Goal: Transaction & Acquisition: Purchase product/service

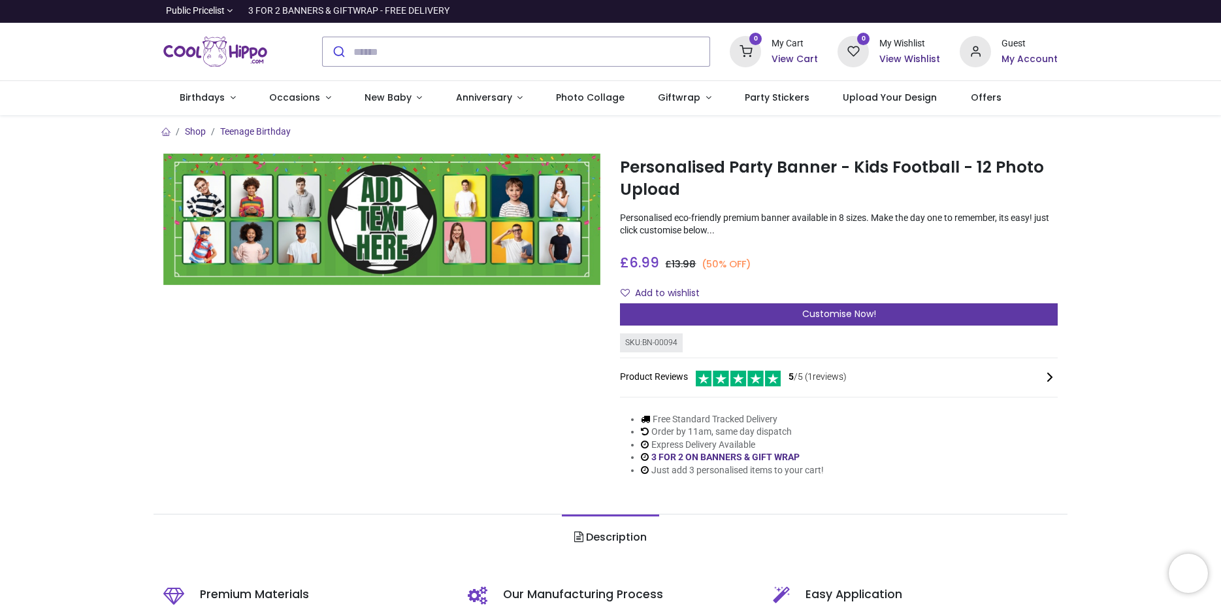
click at [737, 320] on div "Customise Now!" at bounding box center [839, 314] width 438 height 22
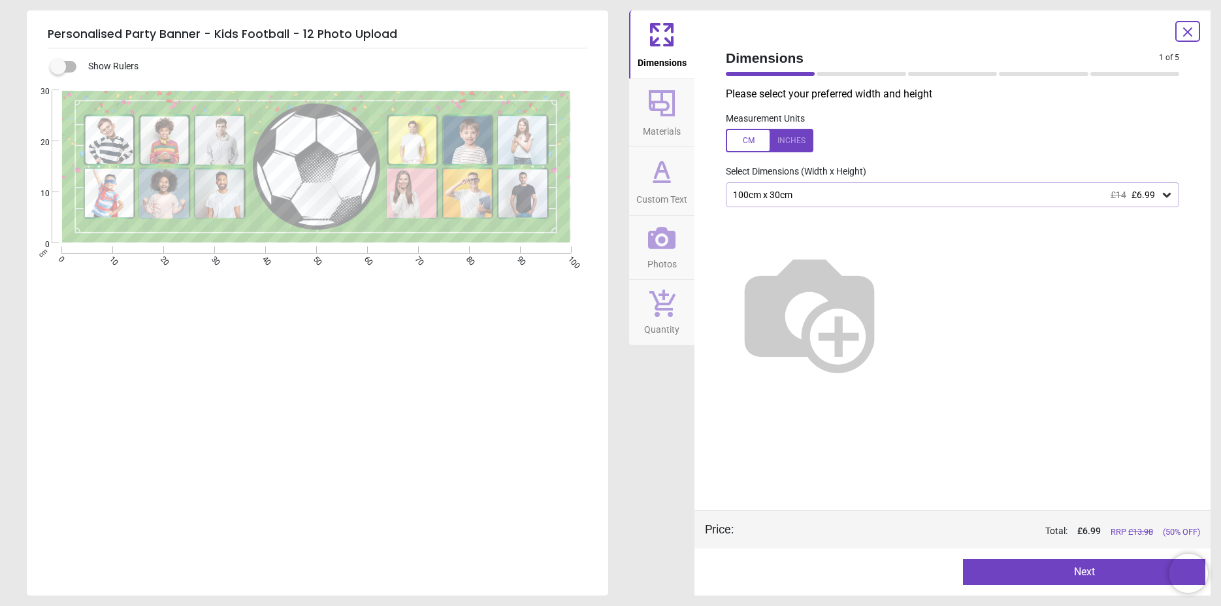
click at [1041, 199] on div "100cm x 30cm £14 £6.99" at bounding box center [946, 195] width 429 height 11
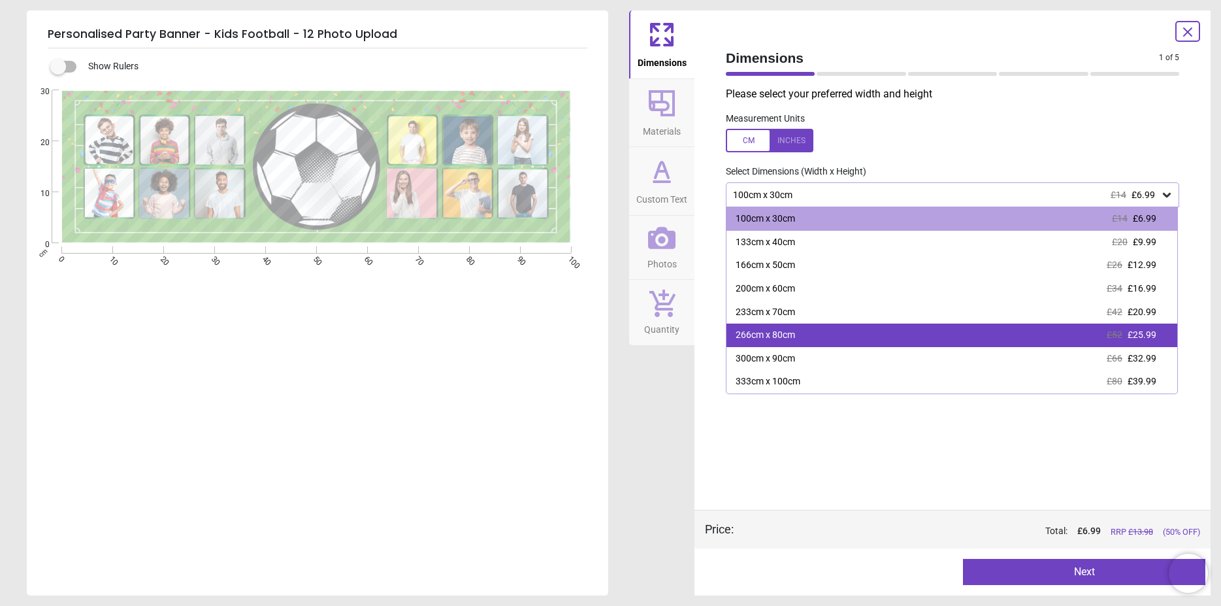
click at [1021, 345] on div "266cm x 80cm £52 £25.99" at bounding box center [952, 335] width 451 height 24
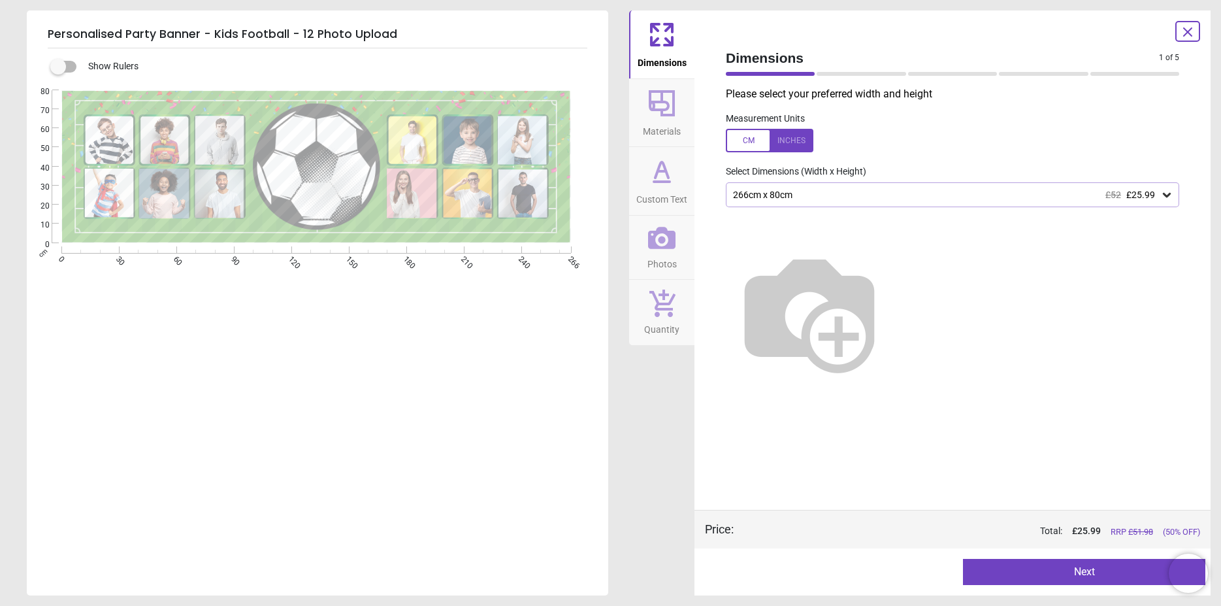
click at [1023, 577] on button "Next" at bounding box center [1084, 572] width 242 height 26
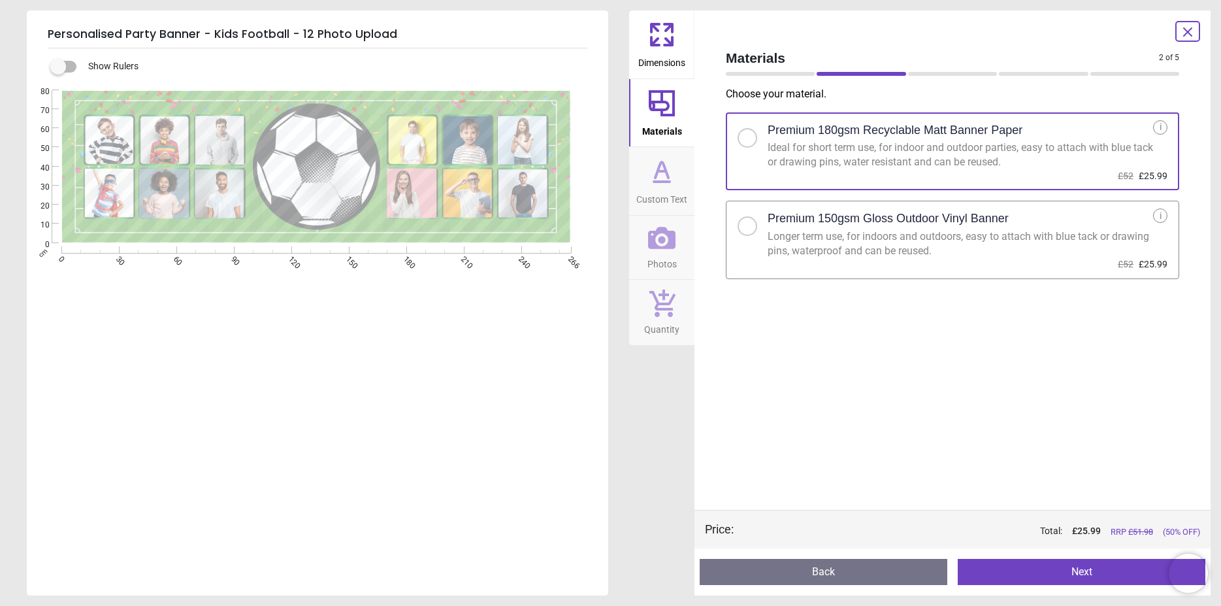
click at [1008, 227] on div "Premium 150gsm Gloss Outdoor Vinyl Banner" at bounding box center [961, 218] width 386 height 20
click at [1038, 572] on button "Next" at bounding box center [1082, 572] width 248 height 26
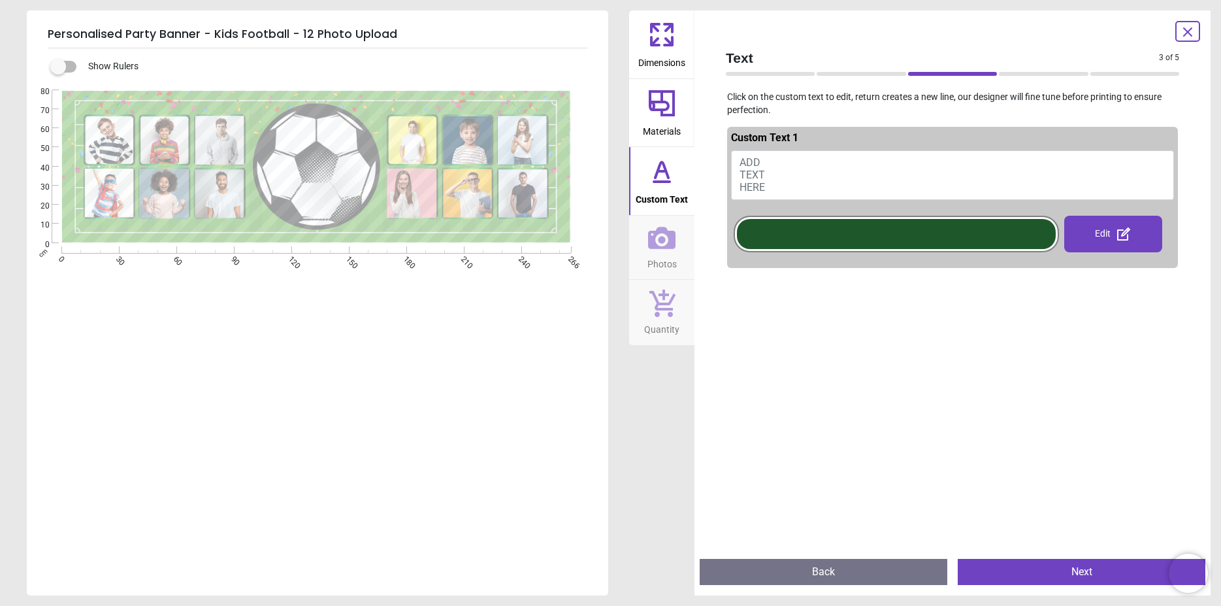
click at [837, 174] on button "ADD TEXT HERE" at bounding box center [952, 175] width 443 height 50
click at [780, 166] on button "ADD TEXT HERE" at bounding box center [952, 175] width 443 height 50
click at [793, 191] on button "ADD TEXT HERE" at bounding box center [952, 175] width 443 height 50
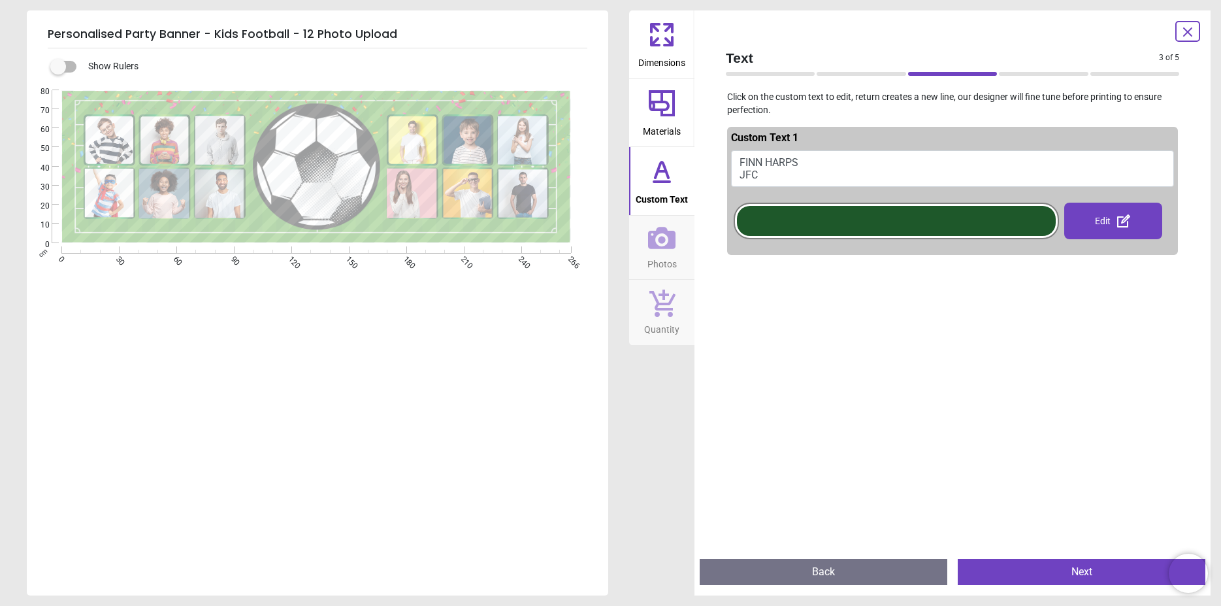
scroll to position [6, 0]
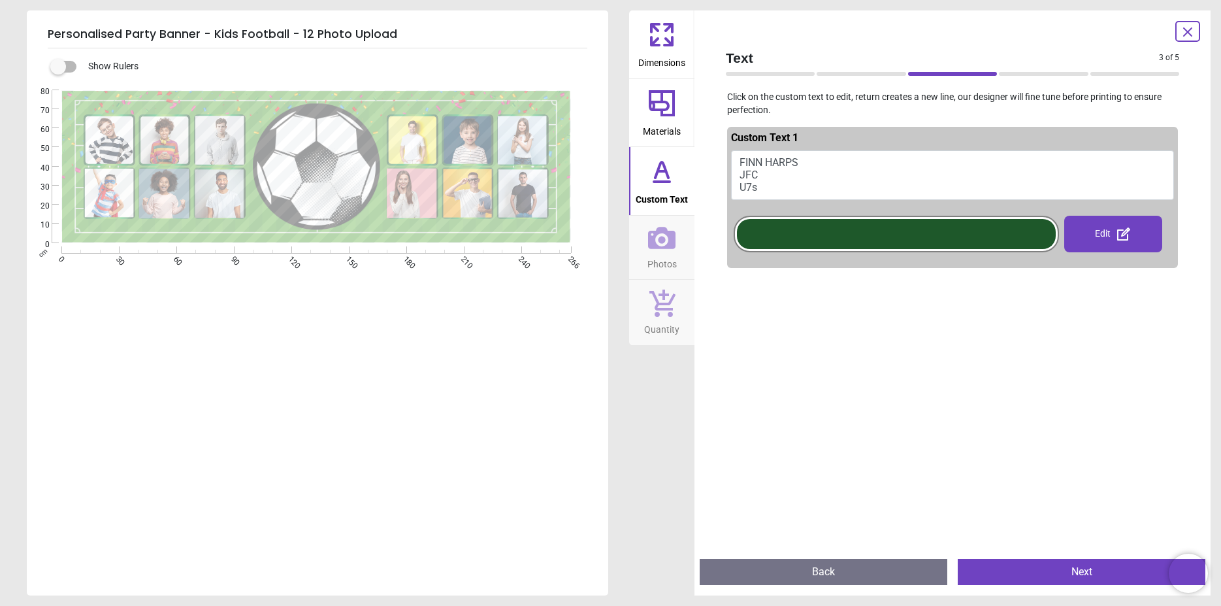
type textarea "**********"
click at [1101, 231] on div "Edit" at bounding box center [1113, 234] width 97 height 37
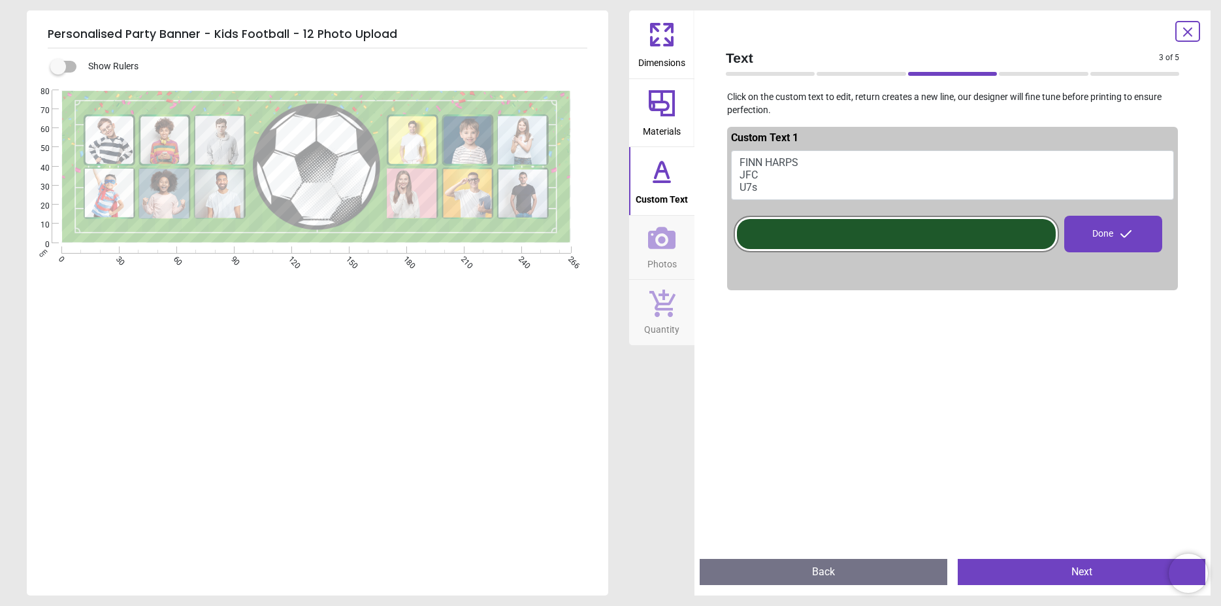
click at [1032, 218] on div at bounding box center [896, 234] width 325 height 37
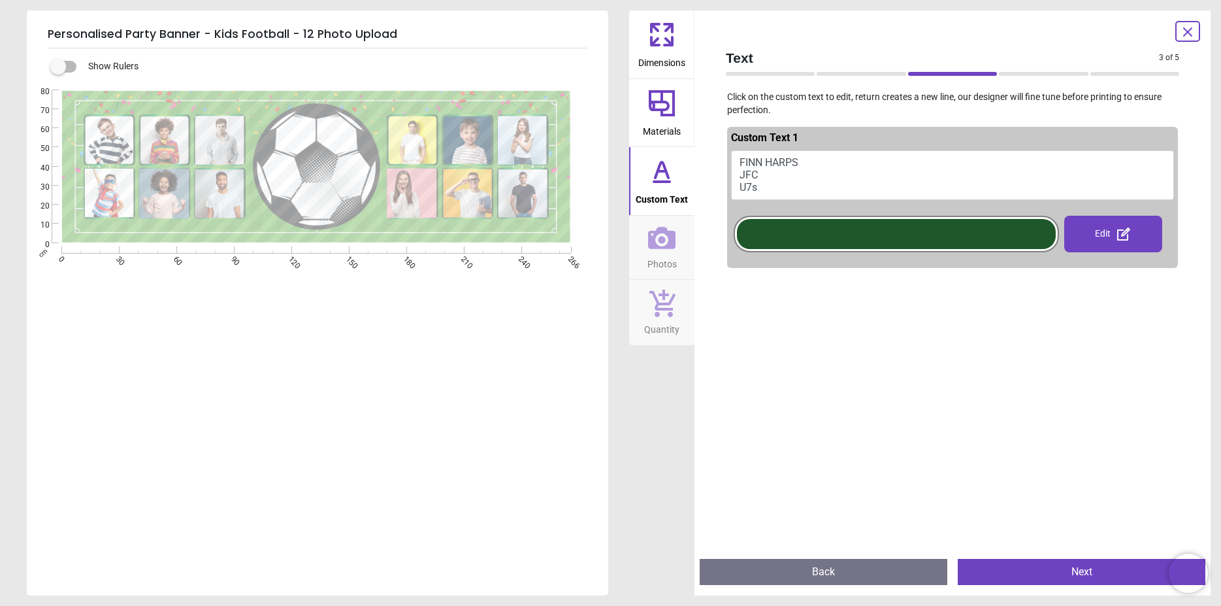
click at [954, 231] on div at bounding box center [896, 234] width 319 height 30
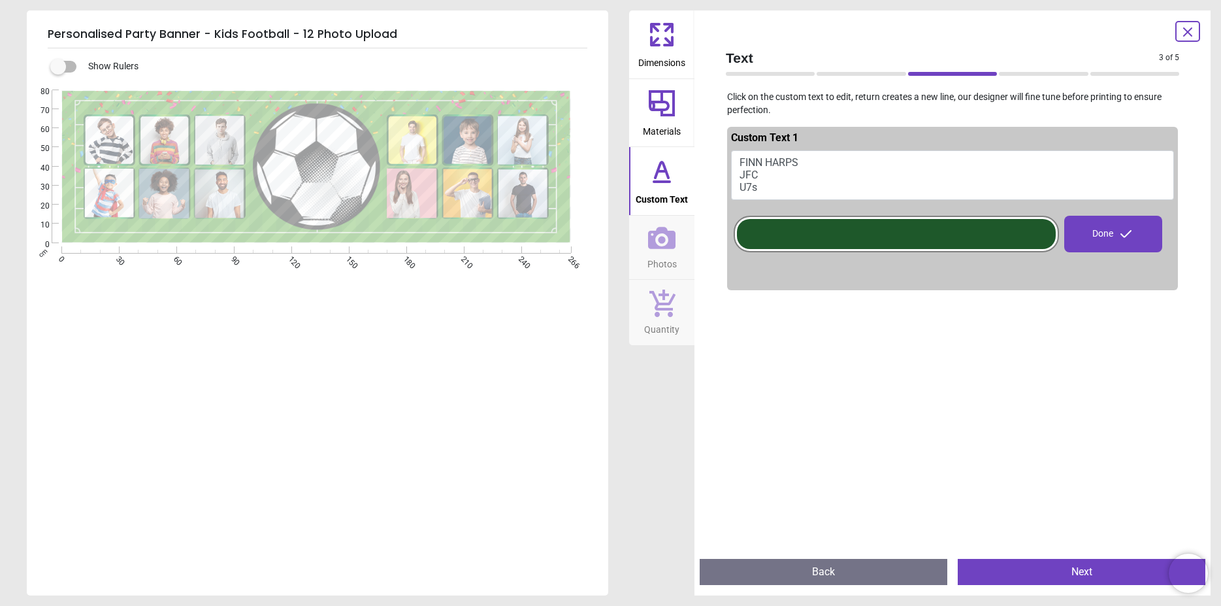
click at [954, 231] on div at bounding box center [896, 234] width 319 height 30
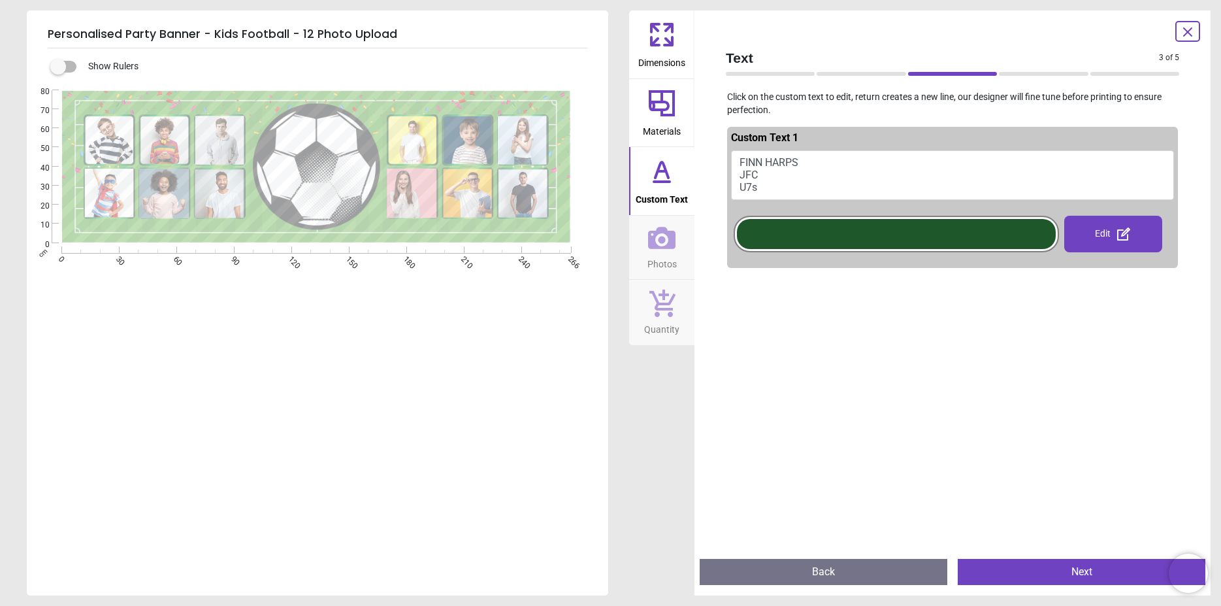
click at [954, 231] on div at bounding box center [896, 234] width 319 height 30
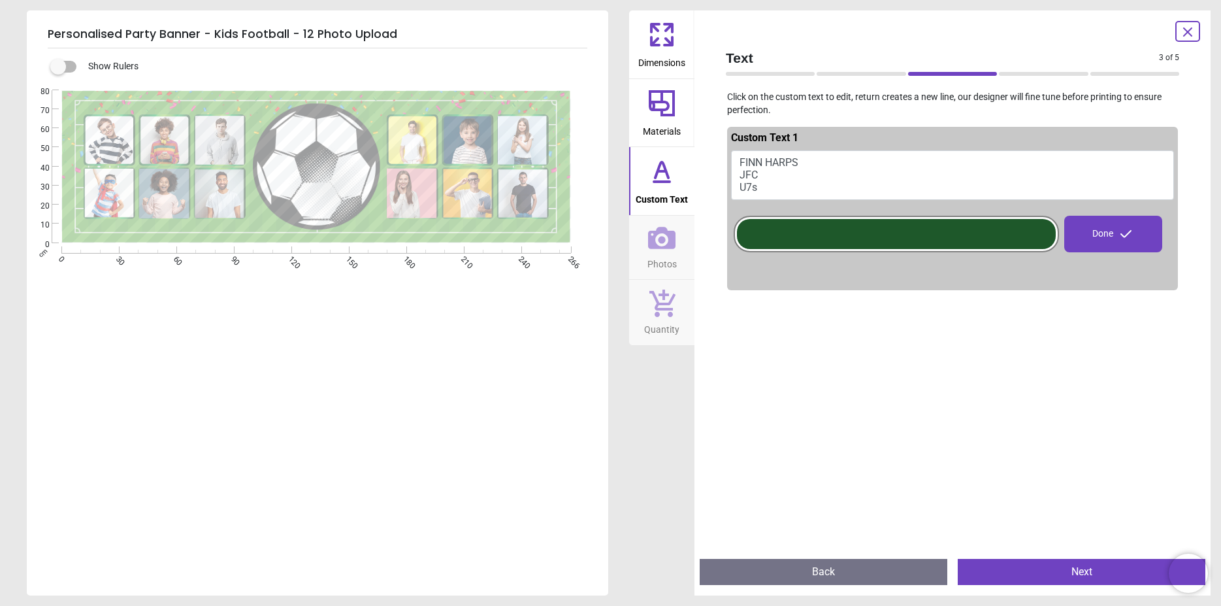
click at [1109, 225] on div "Done" at bounding box center [1113, 234] width 97 height 37
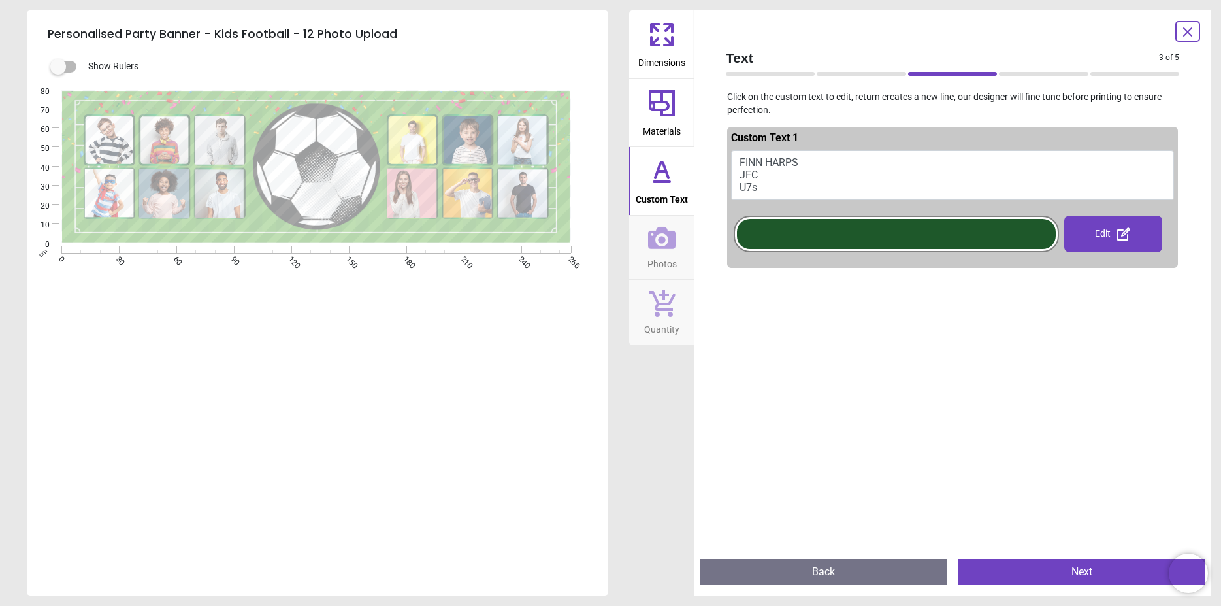
click at [1105, 230] on div "Edit" at bounding box center [1113, 234] width 97 height 37
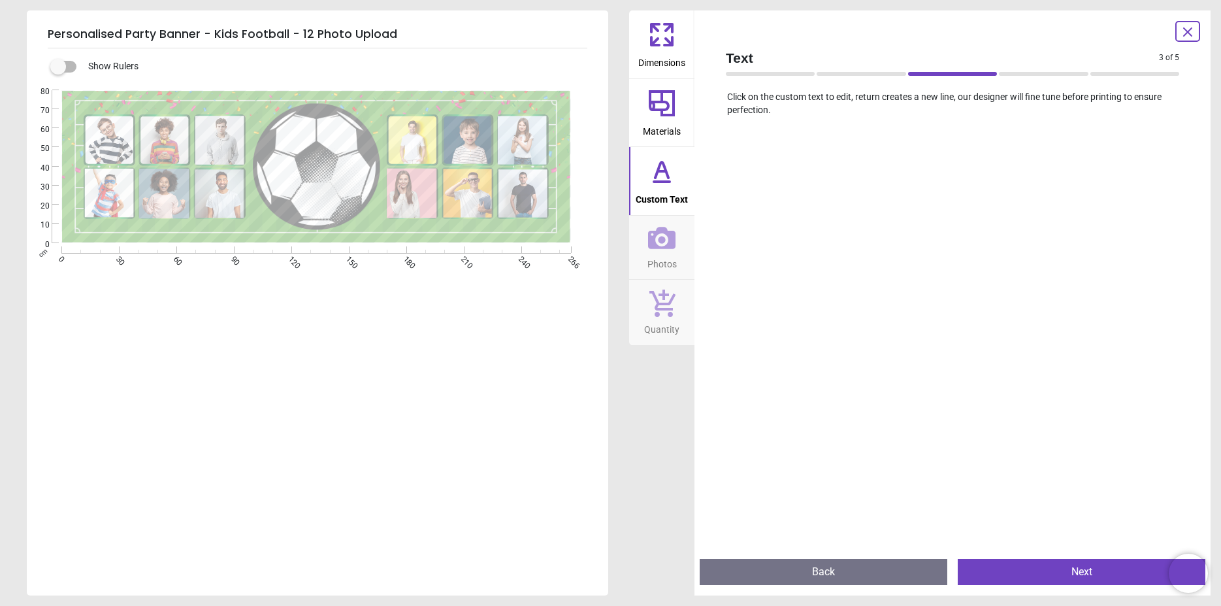
scroll to position [0, 0]
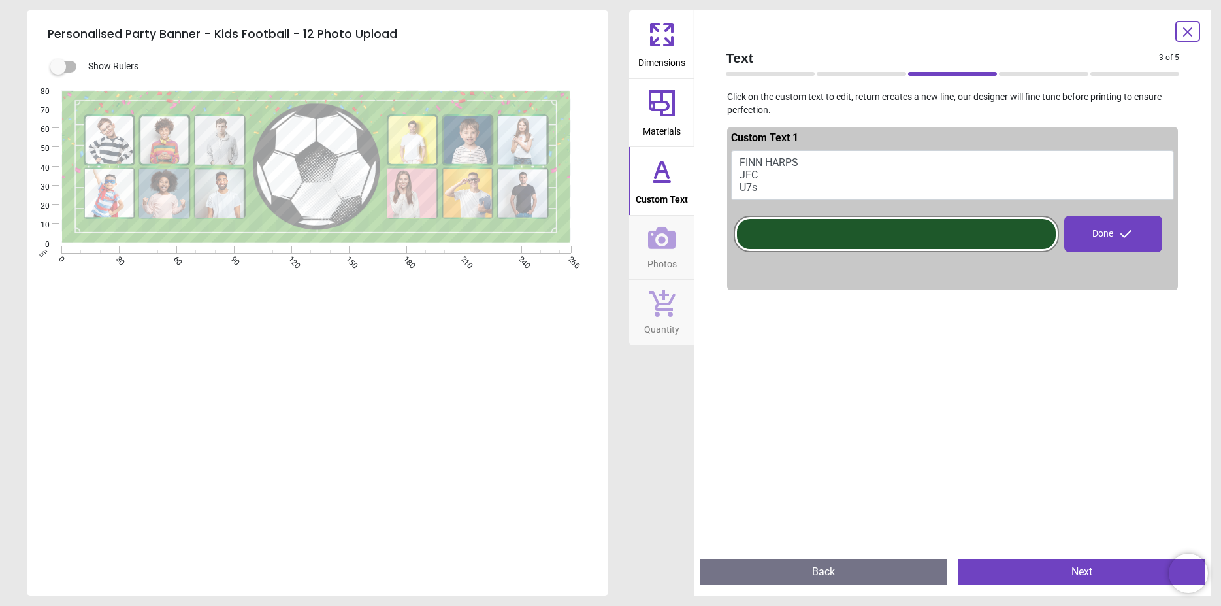
click at [818, 221] on div at bounding box center [896, 234] width 319 height 30
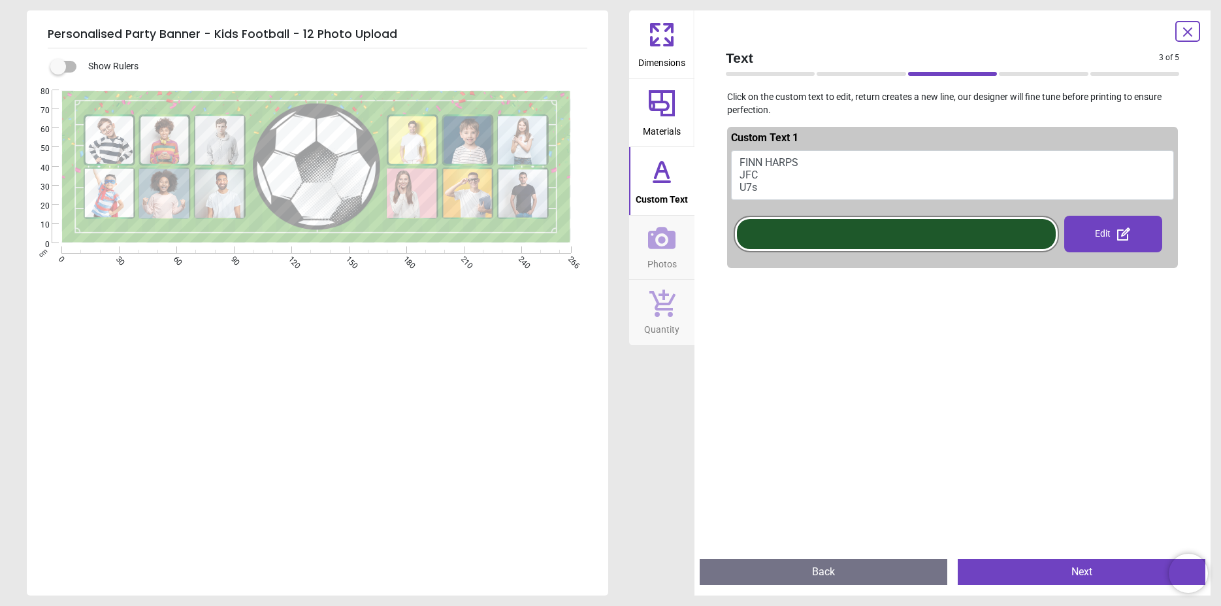
click at [670, 256] on span "Photos" at bounding box center [662, 262] width 29 height 20
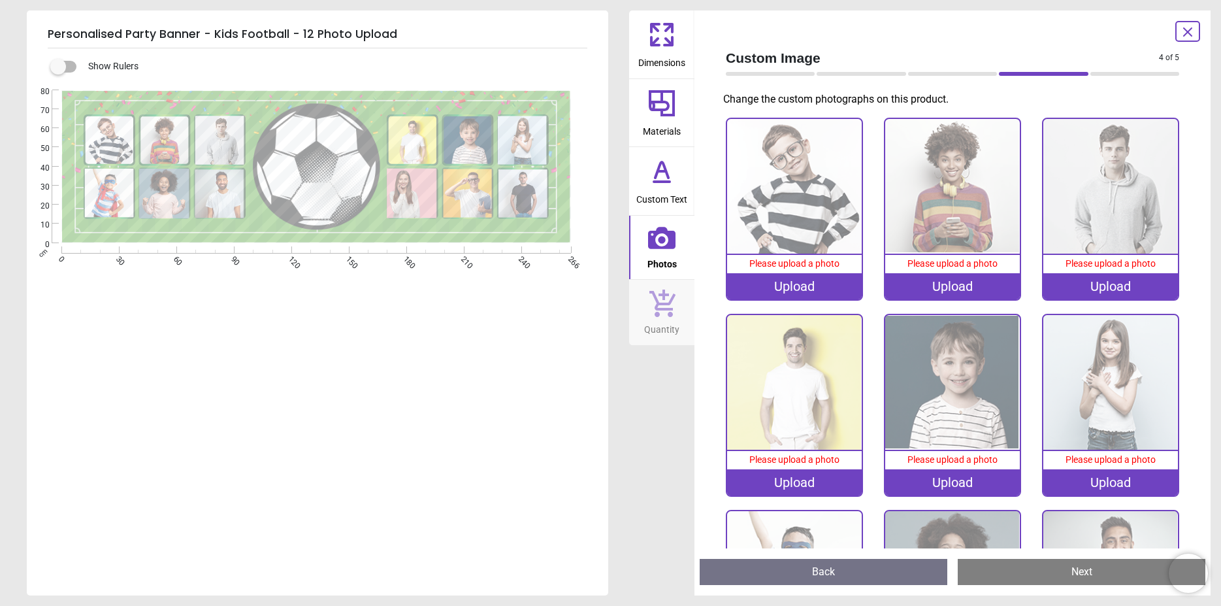
click at [761, 292] on div "Upload" at bounding box center [794, 286] width 135 height 26
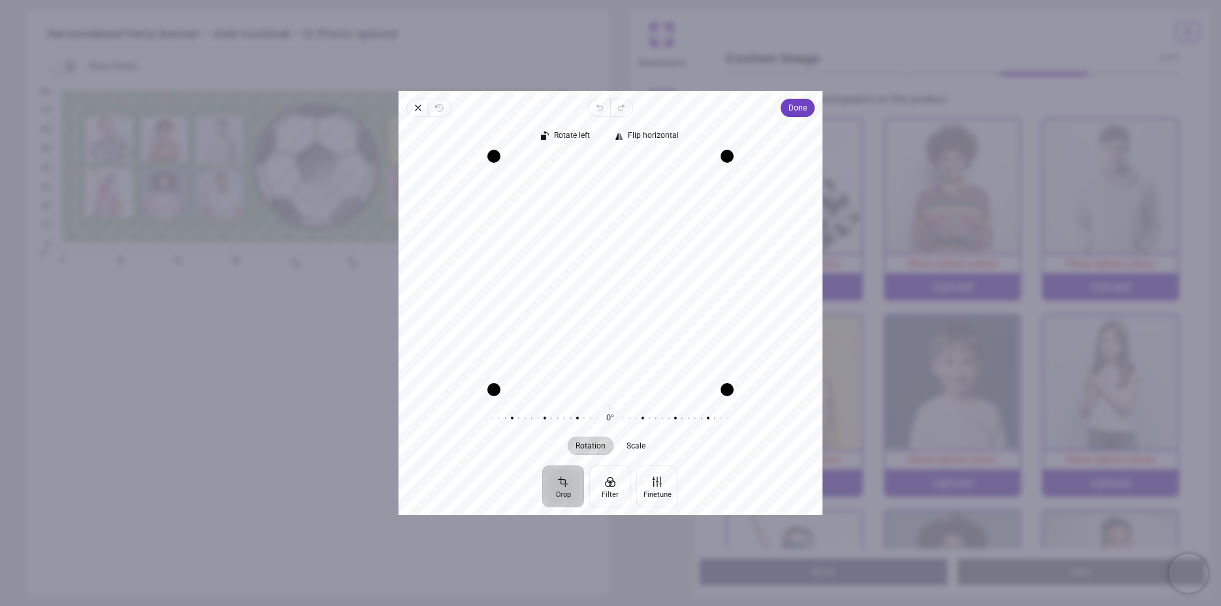
drag, startPoint x: 659, startPoint y: 289, endPoint x: 654, endPoint y: 256, distance: 33.0
click at [654, 256] on div "Recenter" at bounding box center [610, 272] width 403 height 233
click at [808, 105] on button "Done" at bounding box center [798, 108] width 34 height 18
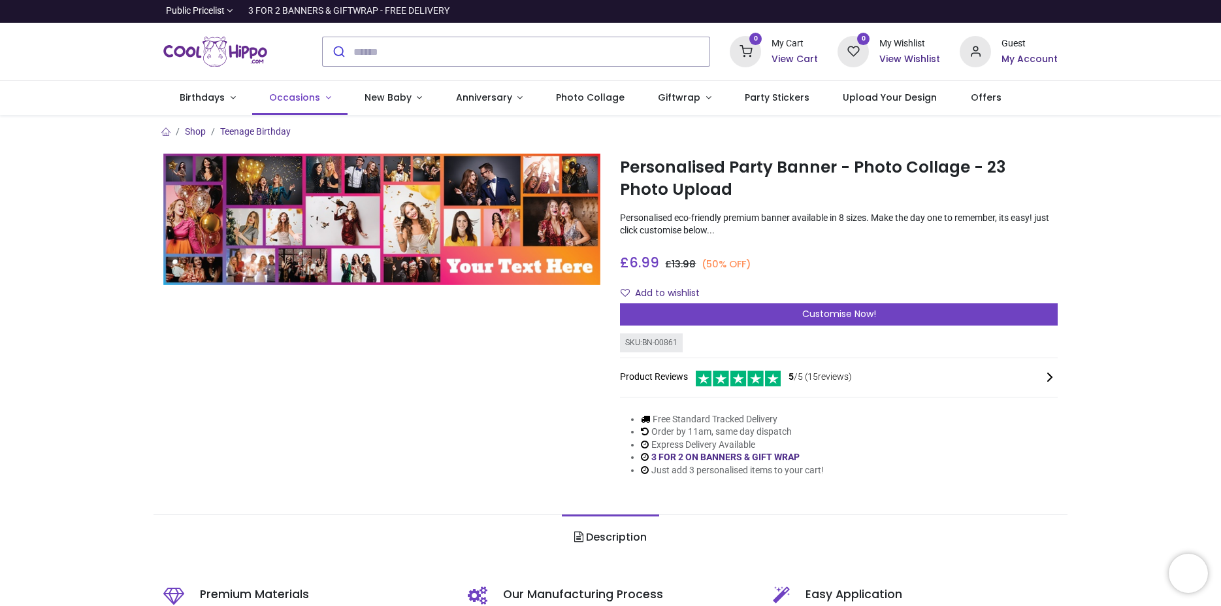
click at [307, 94] on span "Occasions" at bounding box center [294, 97] width 51 height 13
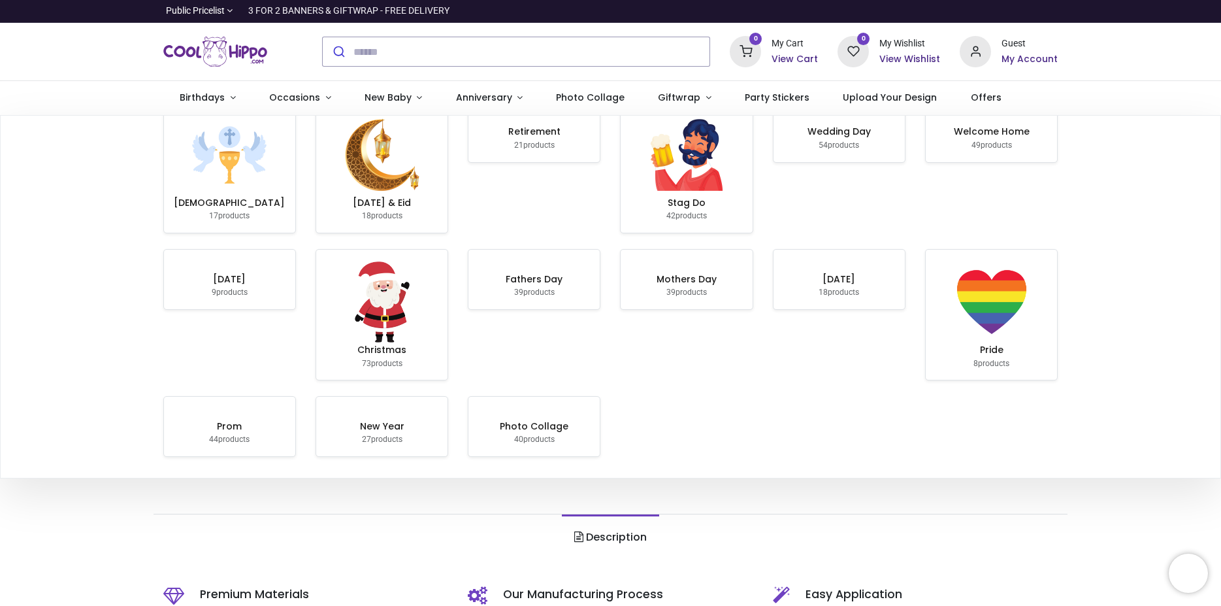
scroll to position [247, 0]
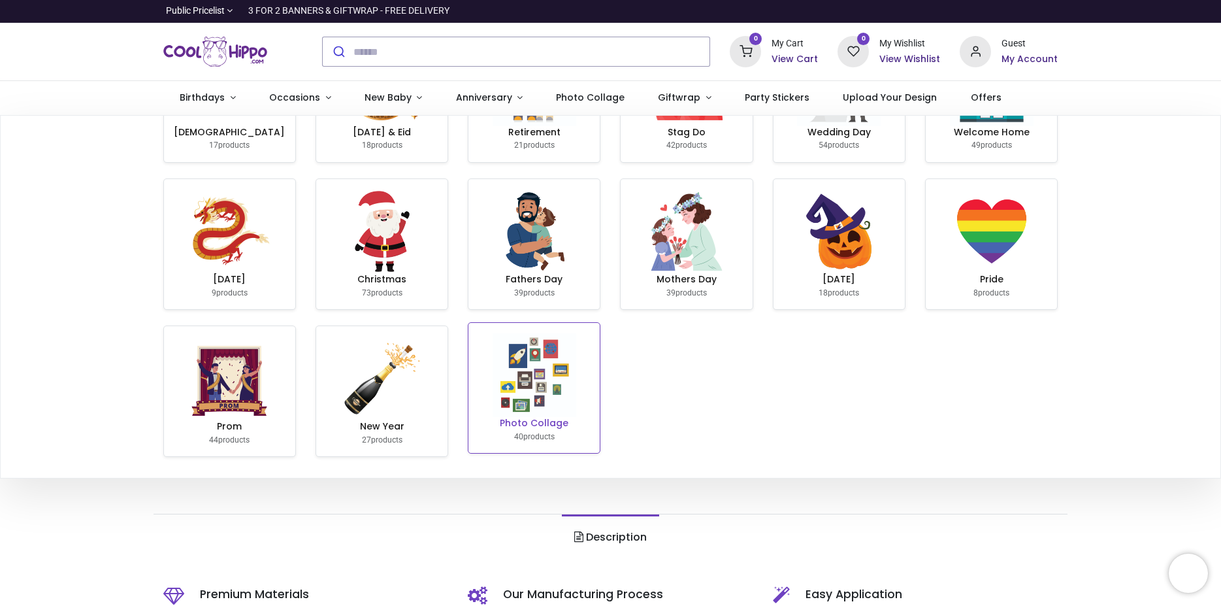
click at [540, 388] on img at bounding box center [535, 375] width 84 height 84
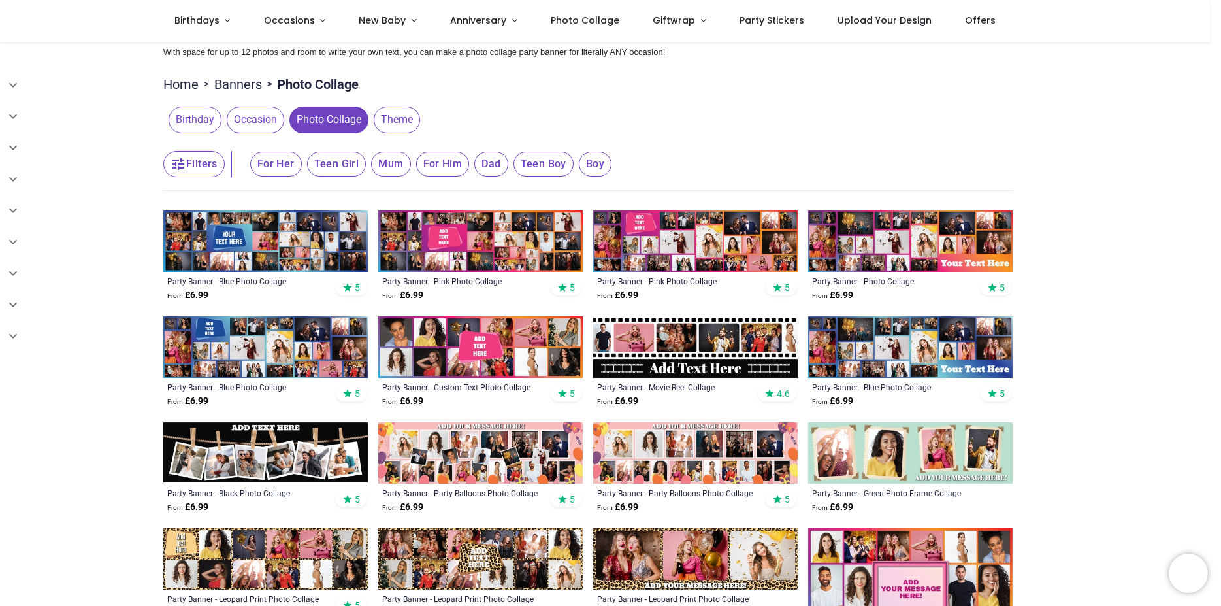
scroll to position [149, 0]
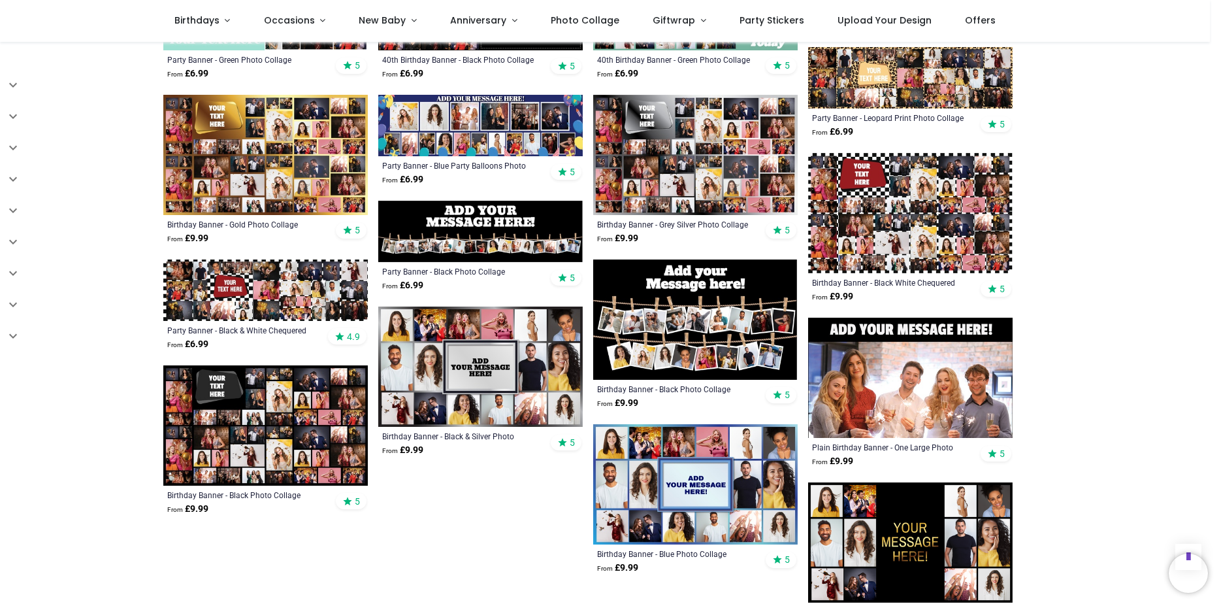
scroll to position [522, 0]
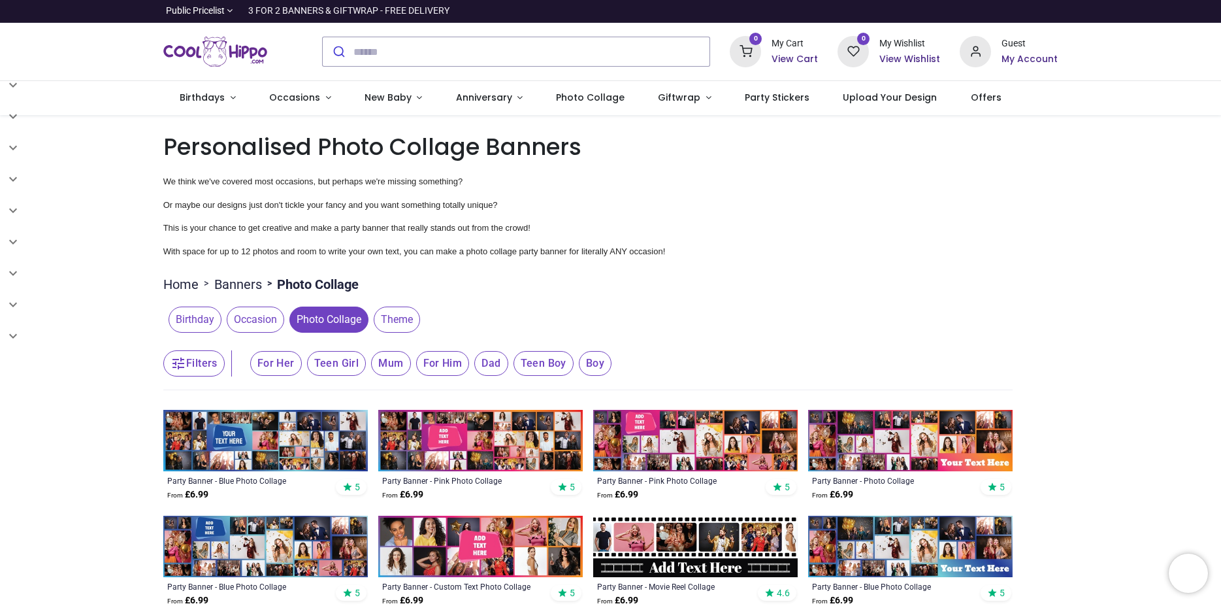
click at [302, 365] on span "Boy" at bounding box center [276, 363] width 52 height 25
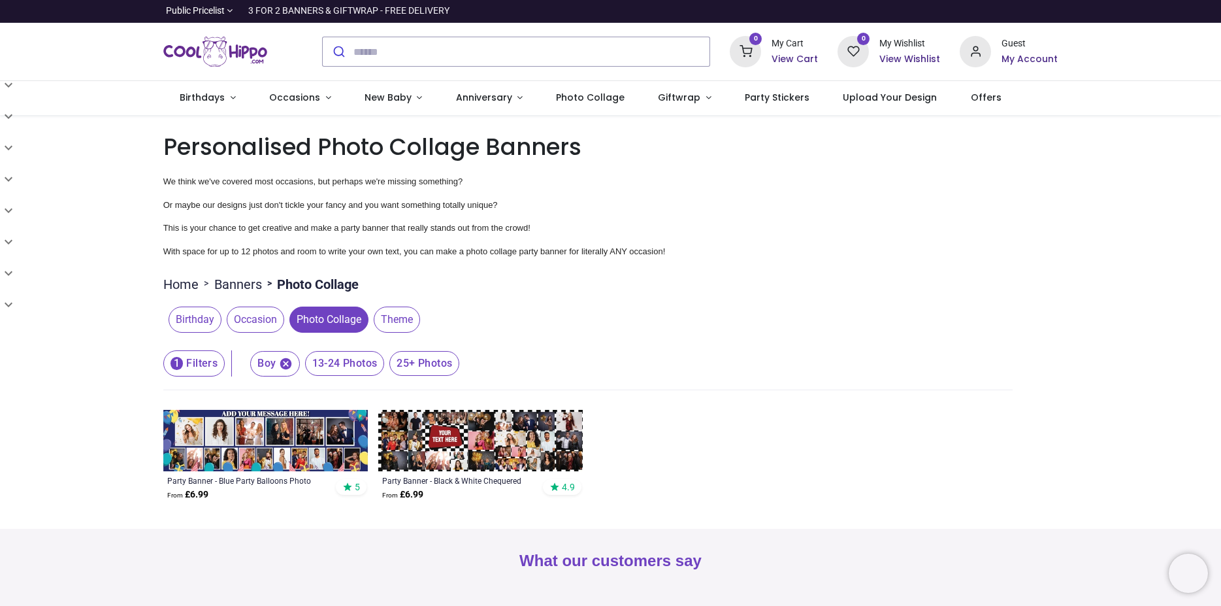
click at [242, 314] on span "Occasion" at bounding box center [256, 320] width 58 height 26
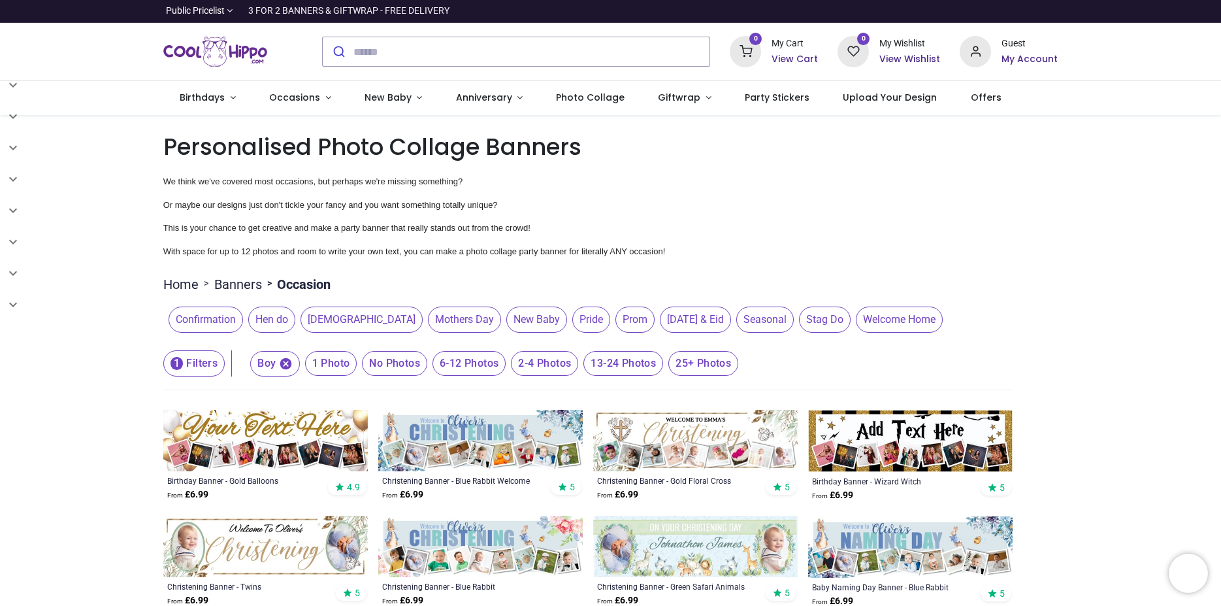
click at [185, 323] on span "Confirmation" at bounding box center [206, 320] width 75 height 26
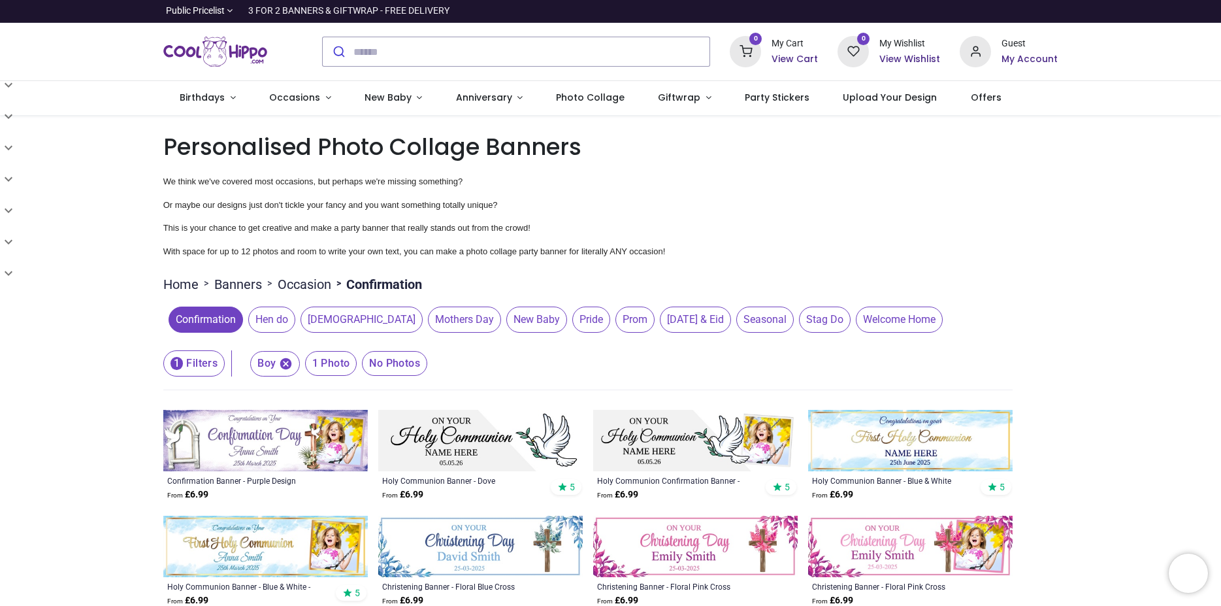
click at [282, 367] on icon "button" at bounding box center [286, 364] width 14 height 14
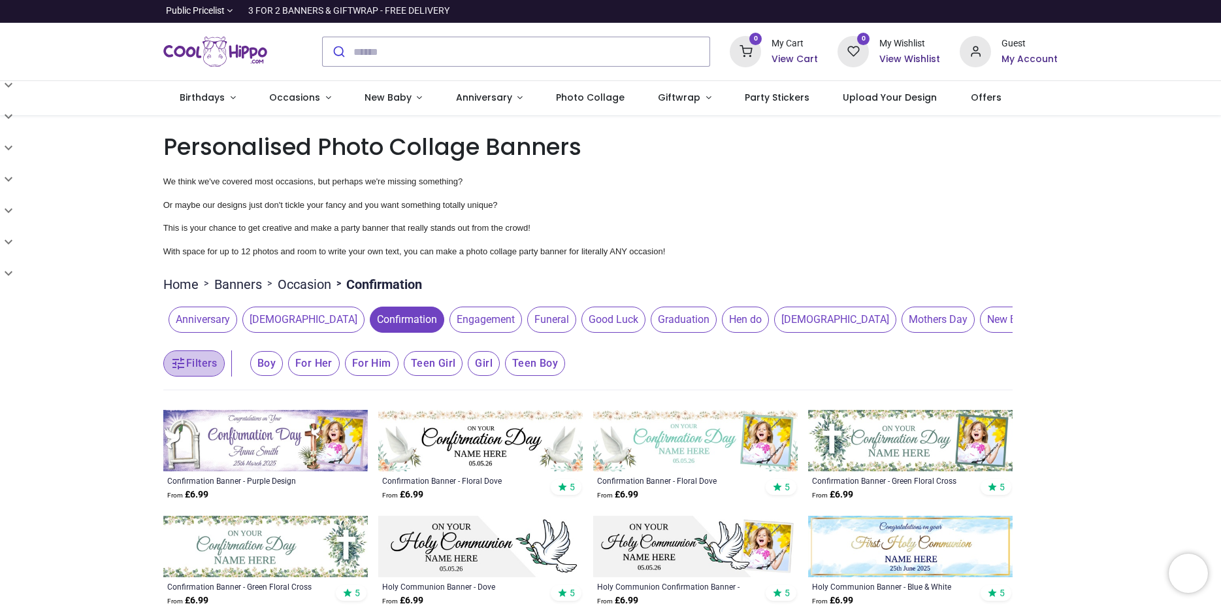
click at [212, 376] on button "Filters" at bounding box center [193, 363] width 61 height 26
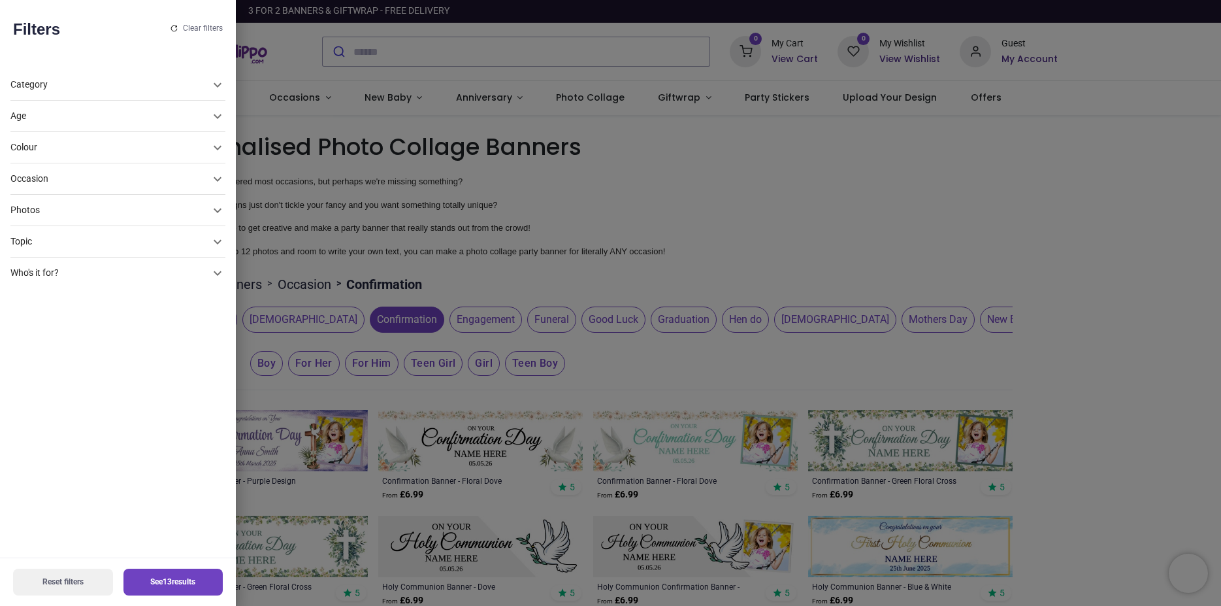
click at [189, 26] on div "Clear filters" at bounding box center [197, 28] width 52 height 9
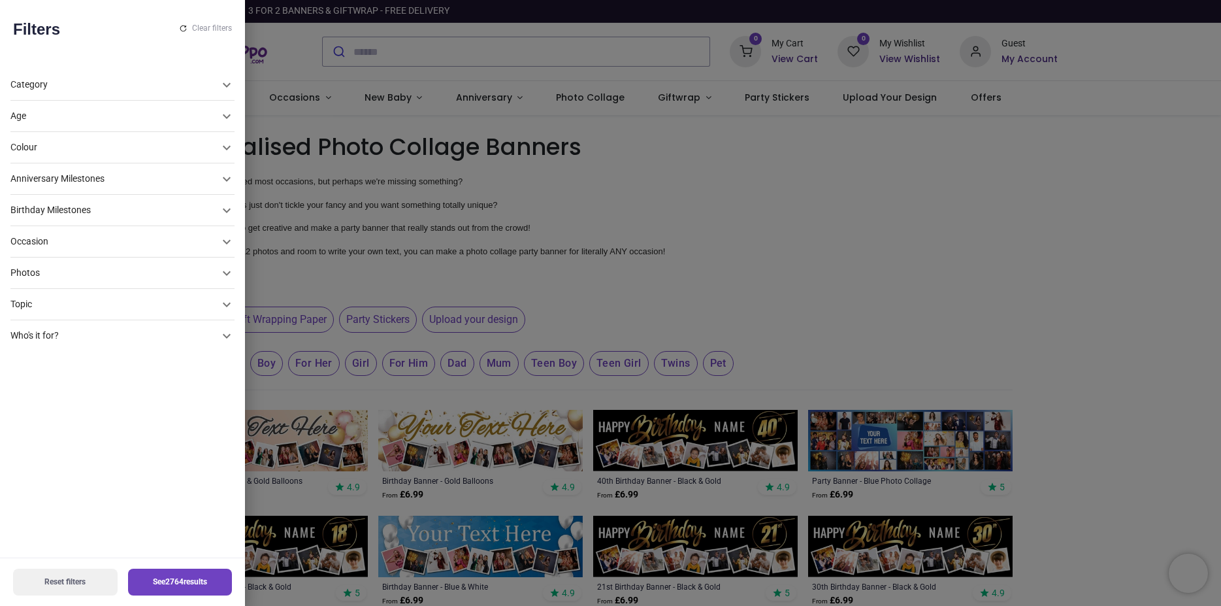
click at [849, 173] on div at bounding box center [610, 303] width 1221 height 606
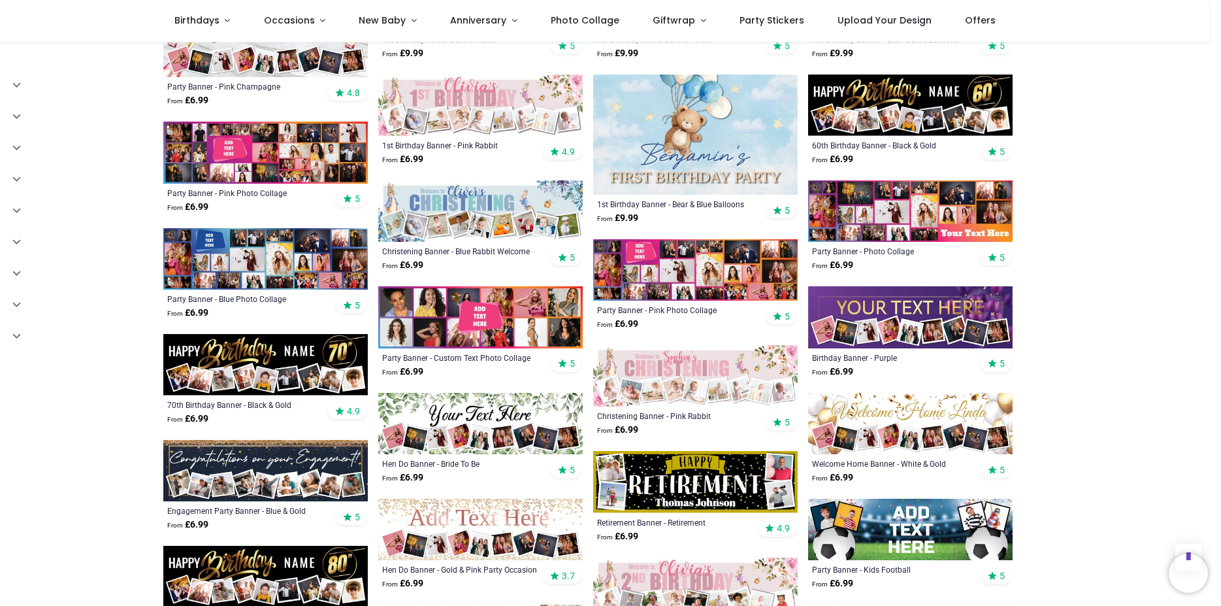
scroll to position [1043, 0]
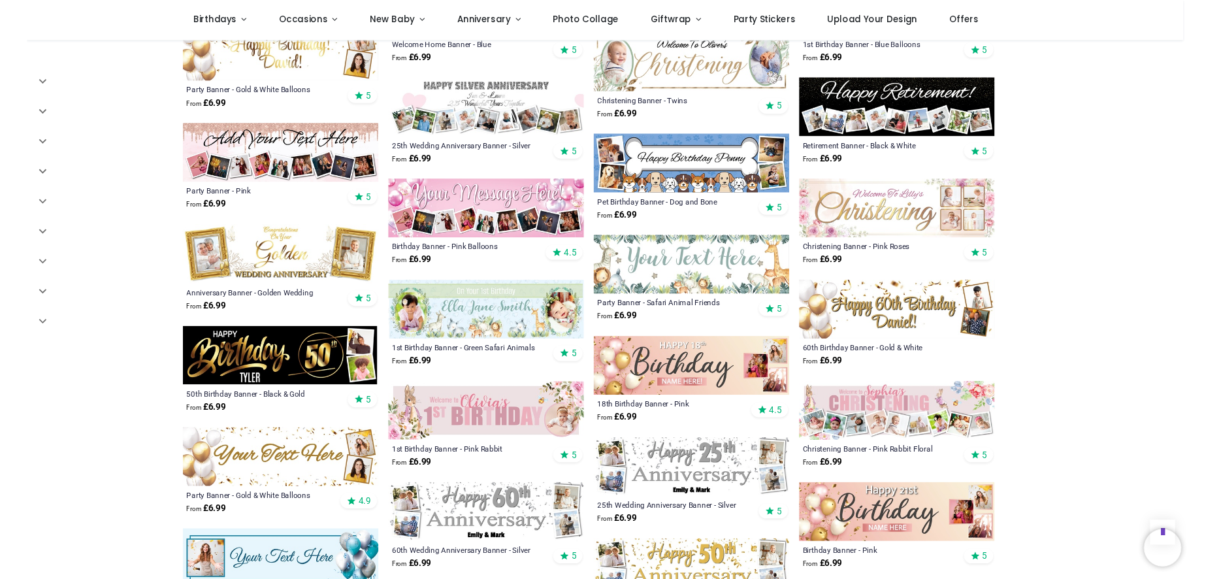
scroll to position [2161, 0]
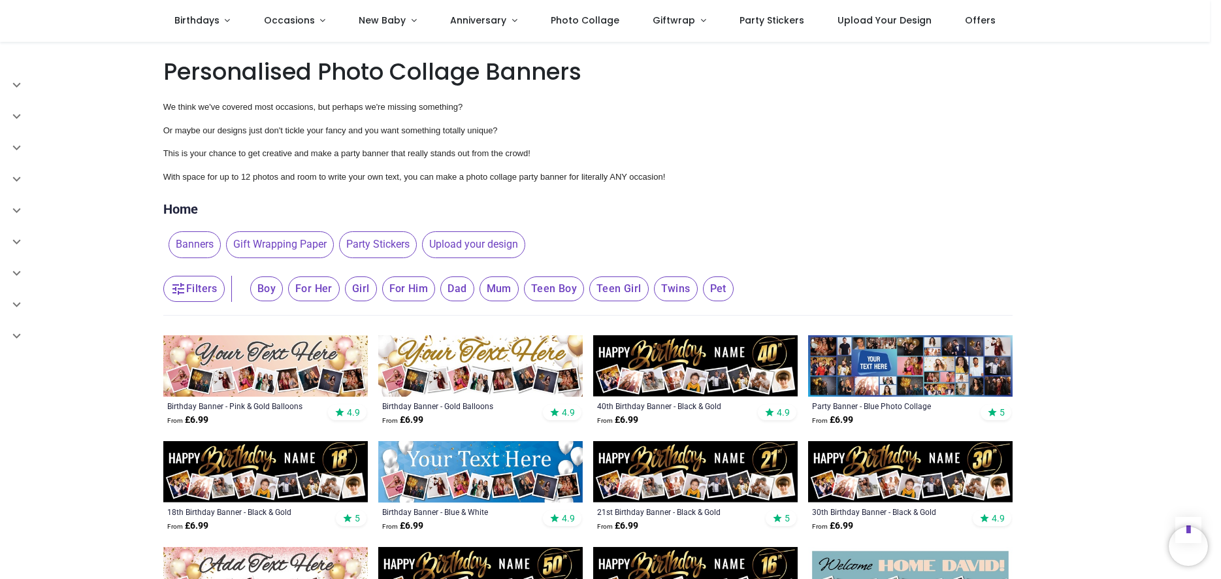
scroll to position [2772, 0]
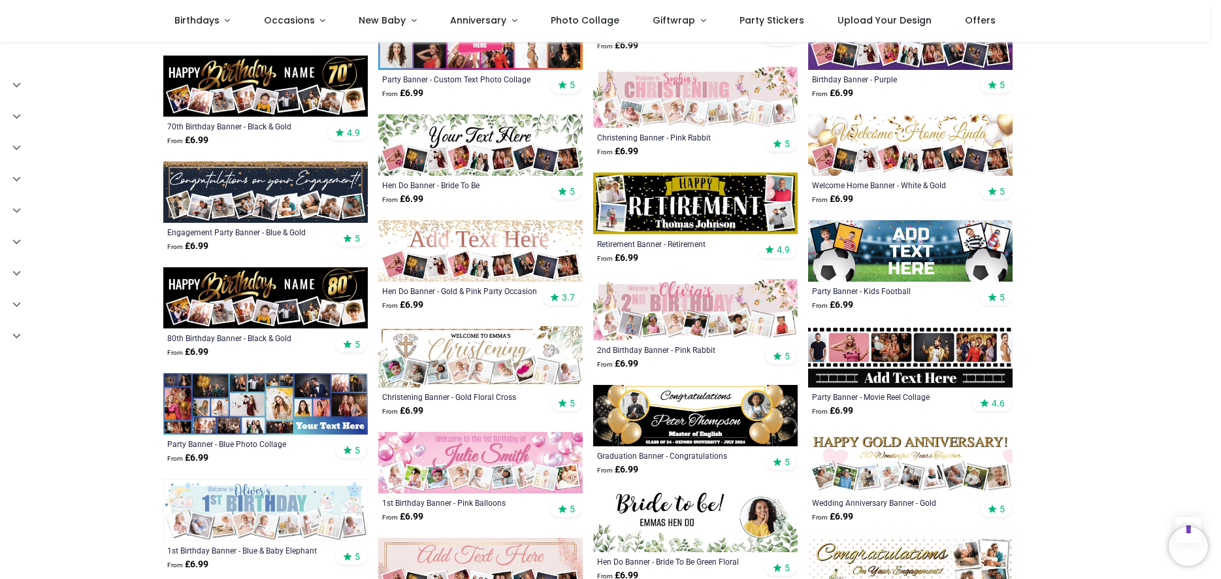
scroll to position [2819, 0]
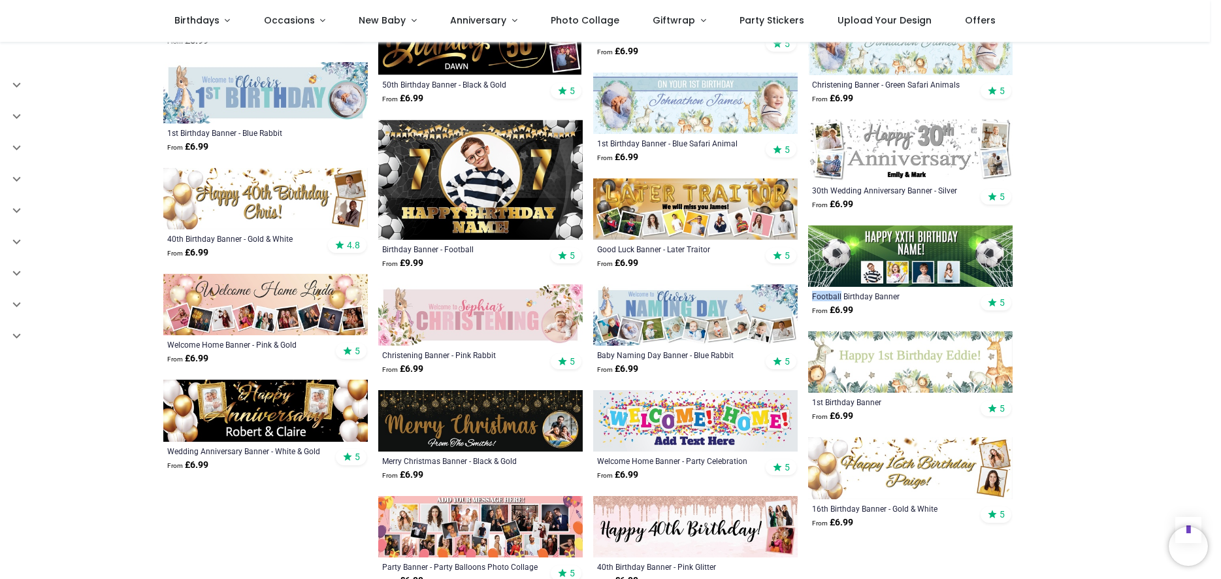
click at [884, 225] on img at bounding box center [910, 255] width 205 height 61
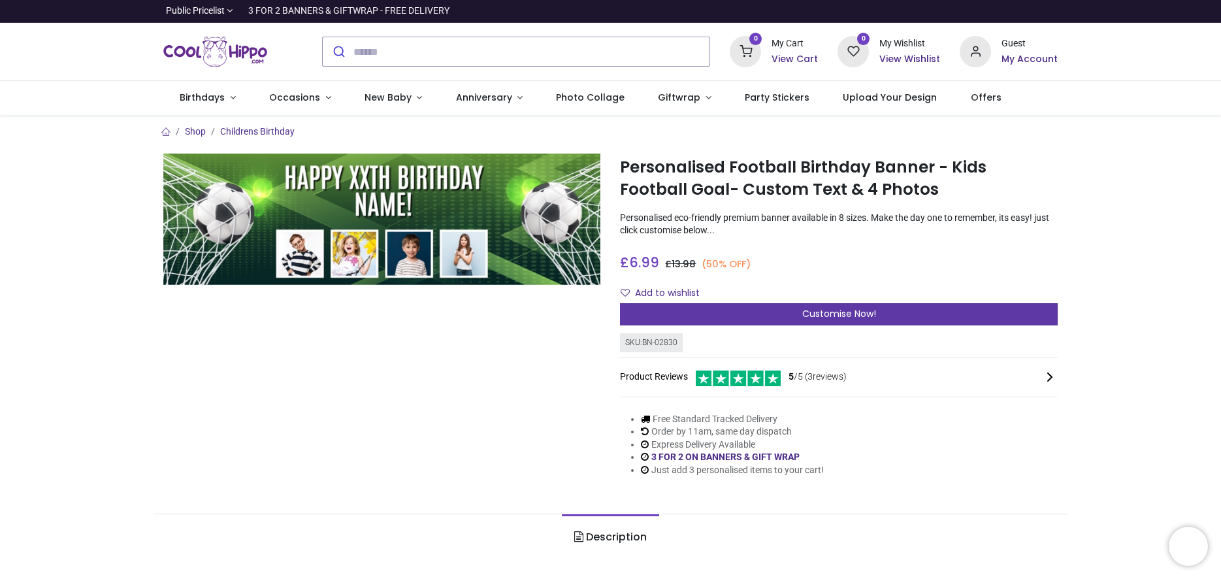
click at [784, 314] on div "Customise Now!" at bounding box center [839, 314] width 438 height 22
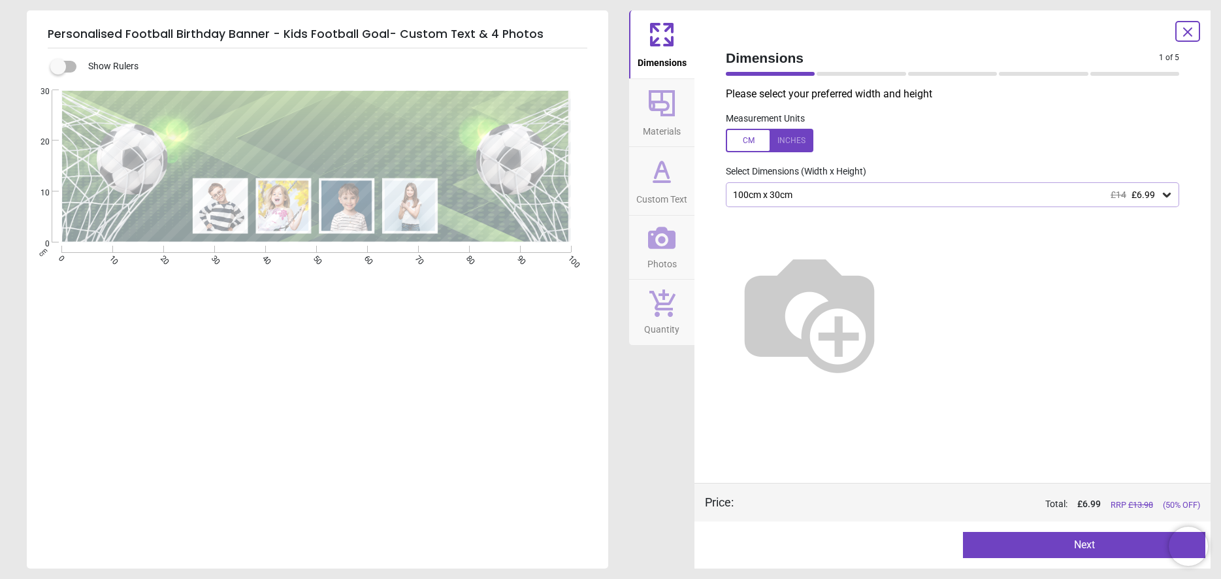
click at [803, 206] on div "100cm x 30cm £14 £6.99" at bounding box center [953, 194] width 454 height 25
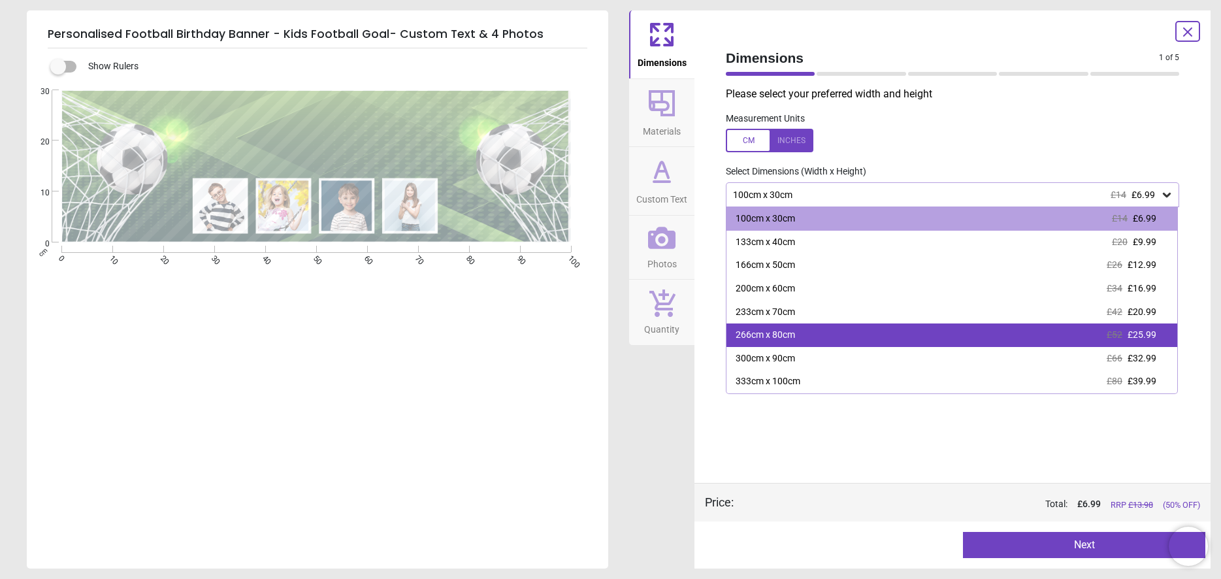
click at [797, 328] on div "266cm x 80cm £52 £25.99" at bounding box center [952, 335] width 451 height 24
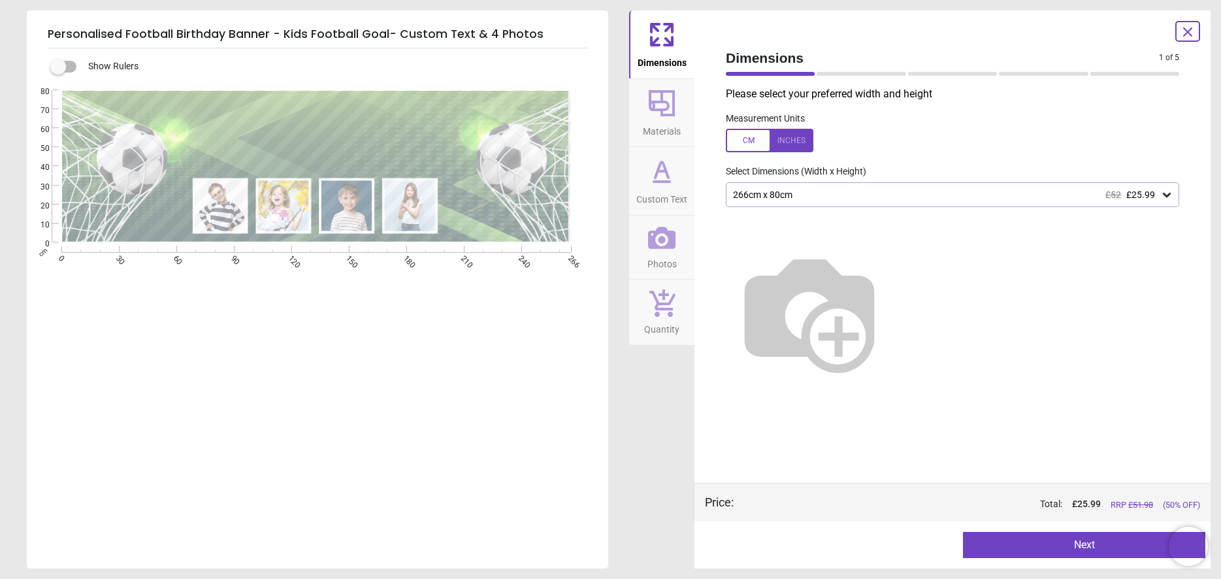
click at [793, 197] on div "266cm x 80cm £52 £25.99" at bounding box center [946, 195] width 429 height 11
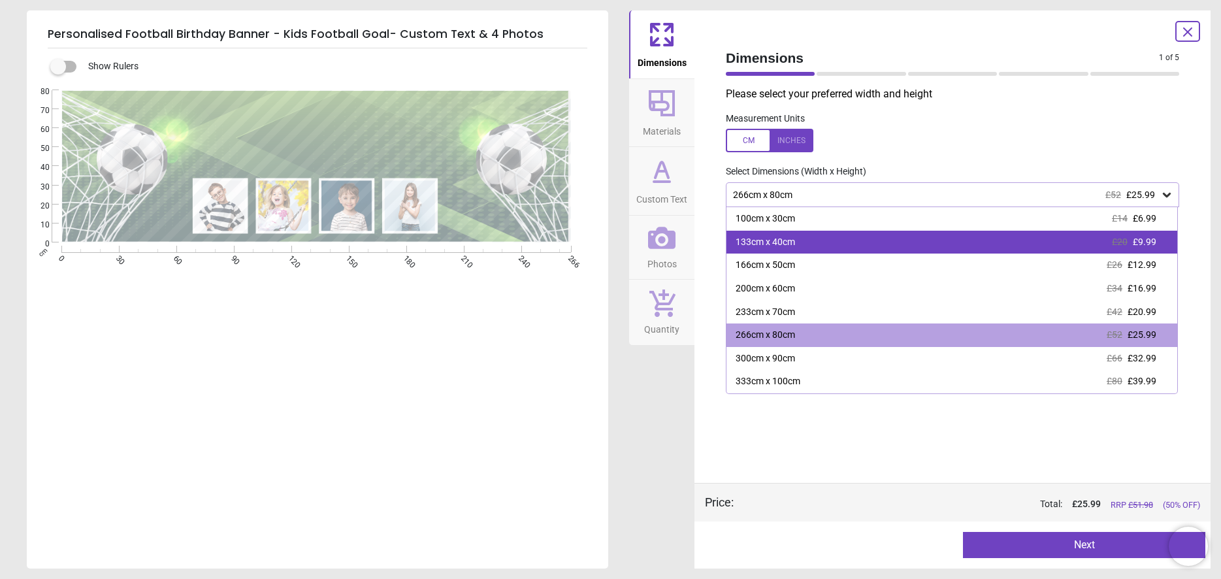
click at [806, 255] on div "100cm x 30cm £14 £6.99 133cm x 40cm £20 £9.99 166cm x 50cm £26 £12.99 200cm x 6…" at bounding box center [952, 300] width 452 height 187
click at [801, 250] on div "133cm x 40cm £20 £9.99" at bounding box center [952, 243] width 451 height 24
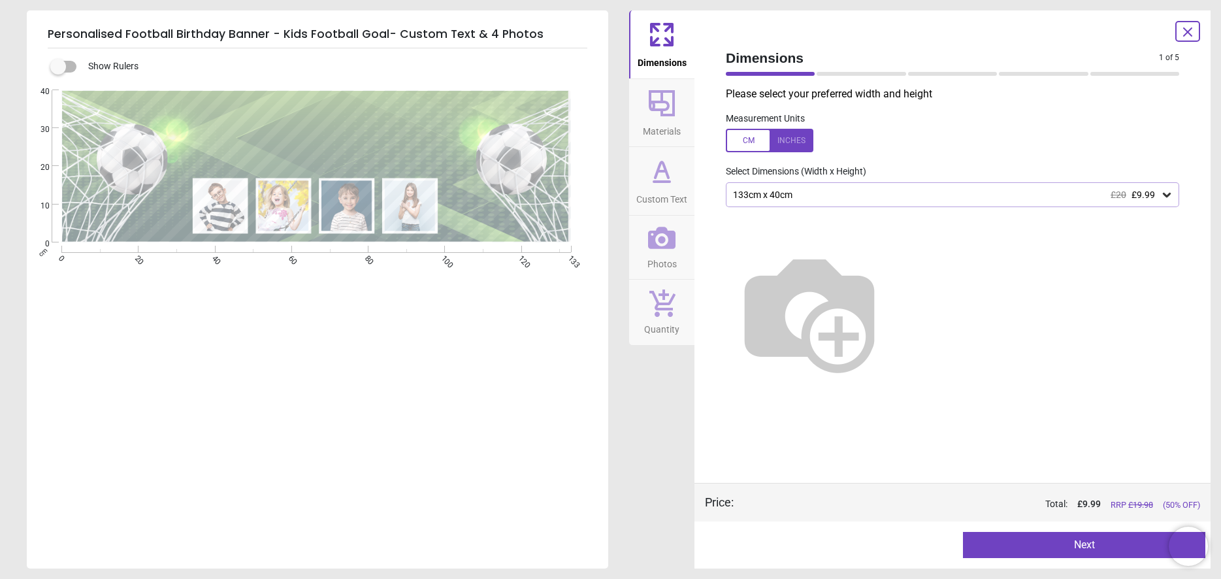
click at [1023, 550] on button "Next" at bounding box center [1084, 545] width 242 height 26
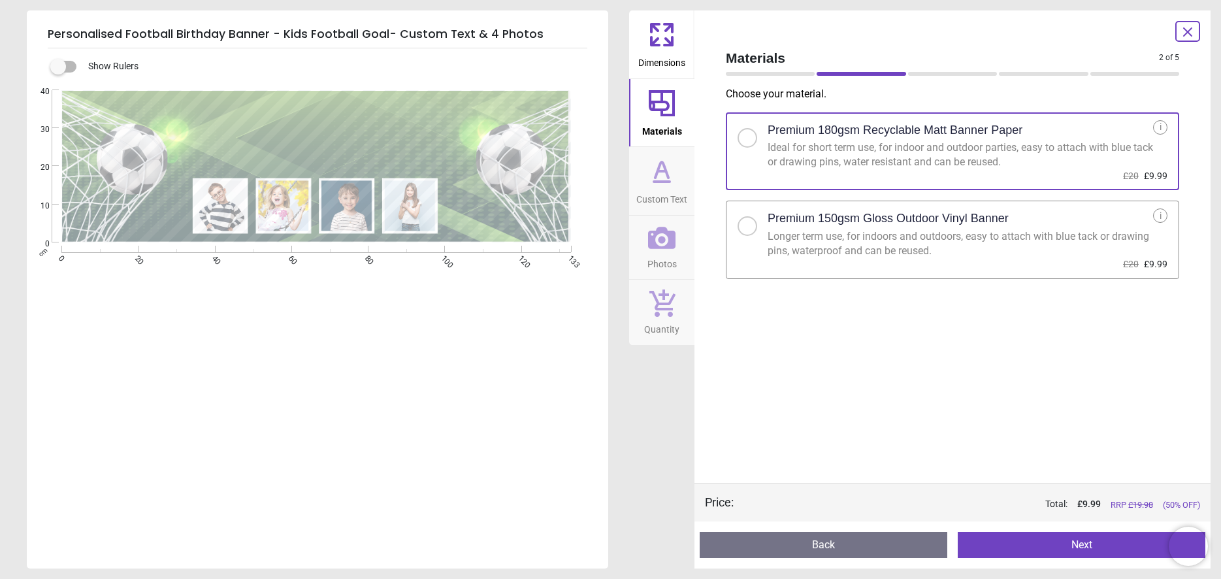
click at [957, 240] on div "Longer term use, for indoors and outdoors, easy to attach with blue tack or dra…" at bounding box center [961, 243] width 386 height 29
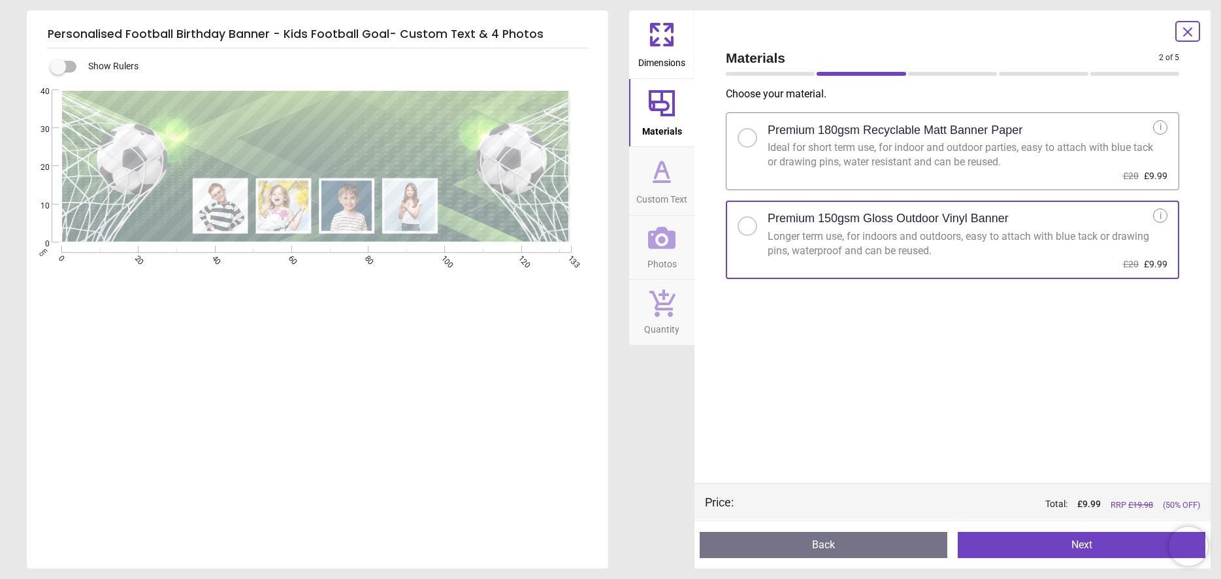
click at [1040, 555] on button "Next" at bounding box center [1082, 545] width 248 height 26
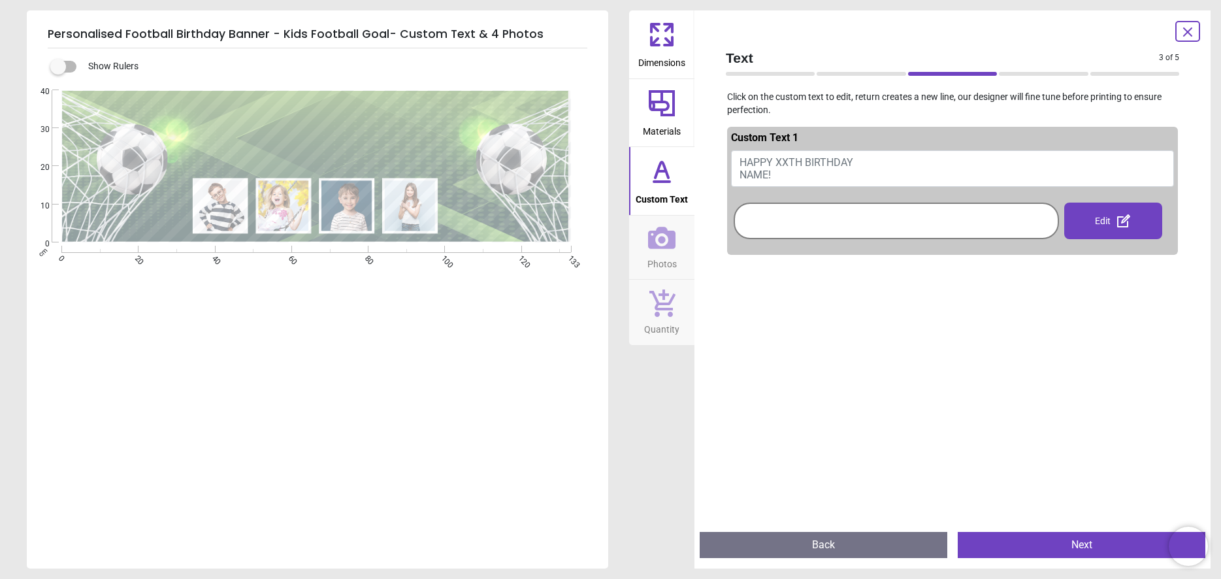
click at [780, 167] on span "HAPPY XXTH BIRTHDAY NAME!" at bounding box center [797, 168] width 114 height 25
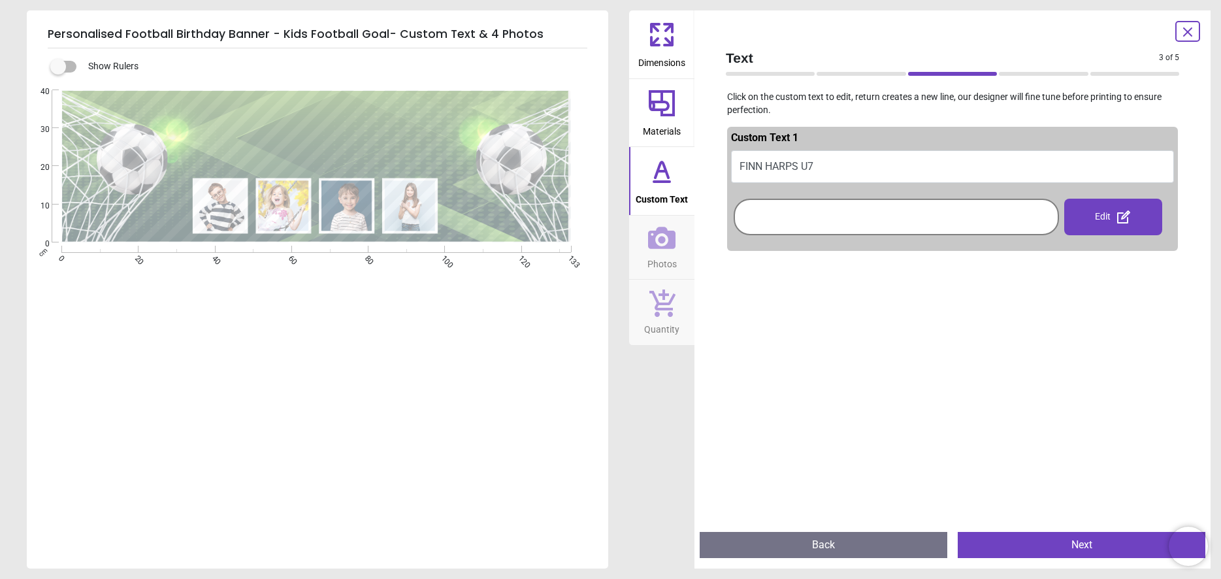
scroll to position [3, 0]
type textarea "**********"
click at [1110, 412] on div at bounding box center [952, 545] width 451 height 579
click at [1118, 209] on icon at bounding box center [1124, 217] width 16 height 16
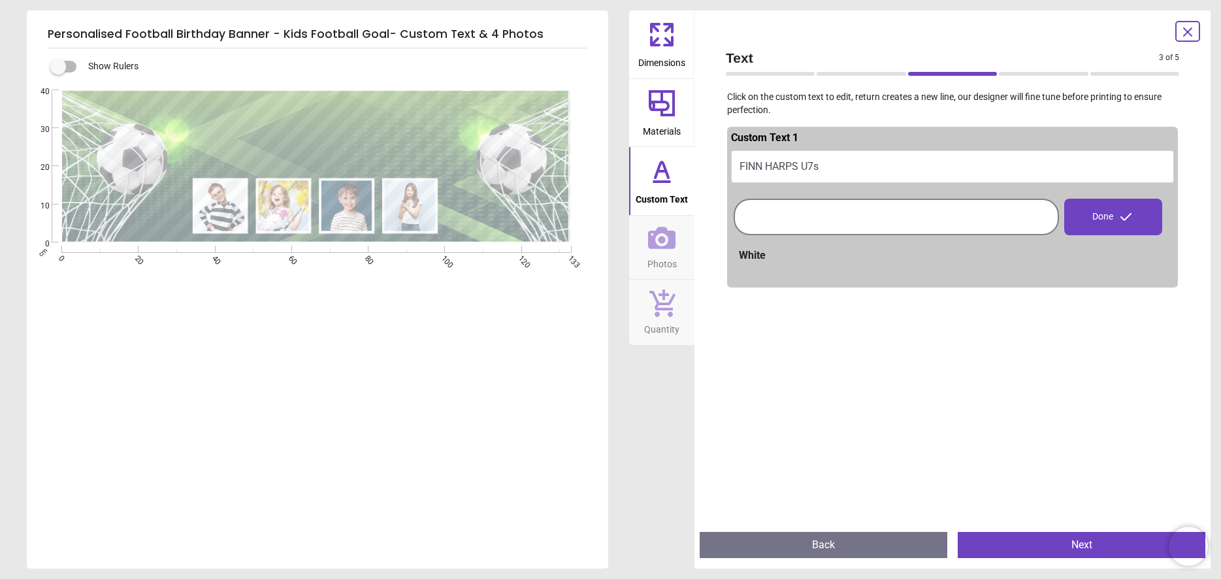
click at [750, 257] on div "White" at bounding box center [956, 255] width 435 height 14
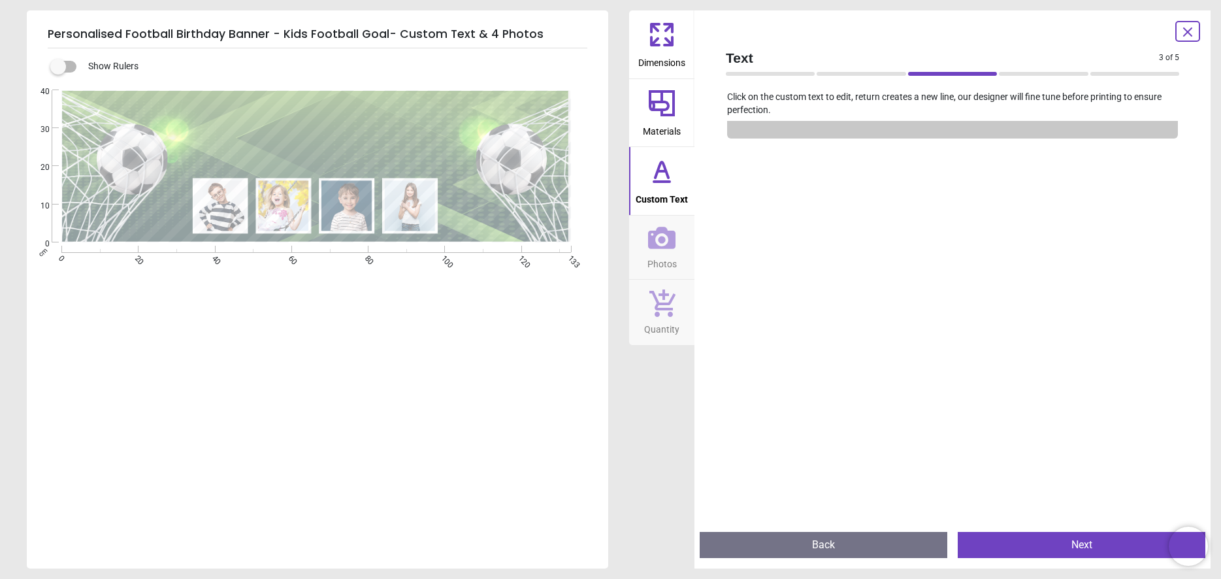
scroll to position [224, 0]
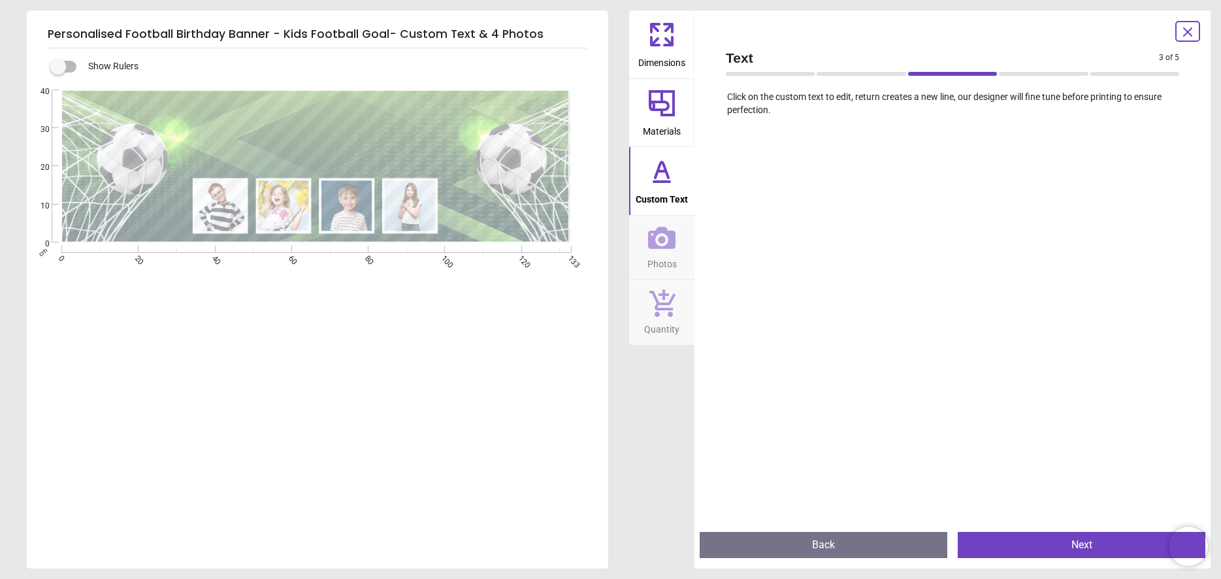
click at [1001, 541] on button "Next" at bounding box center [1082, 545] width 248 height 26
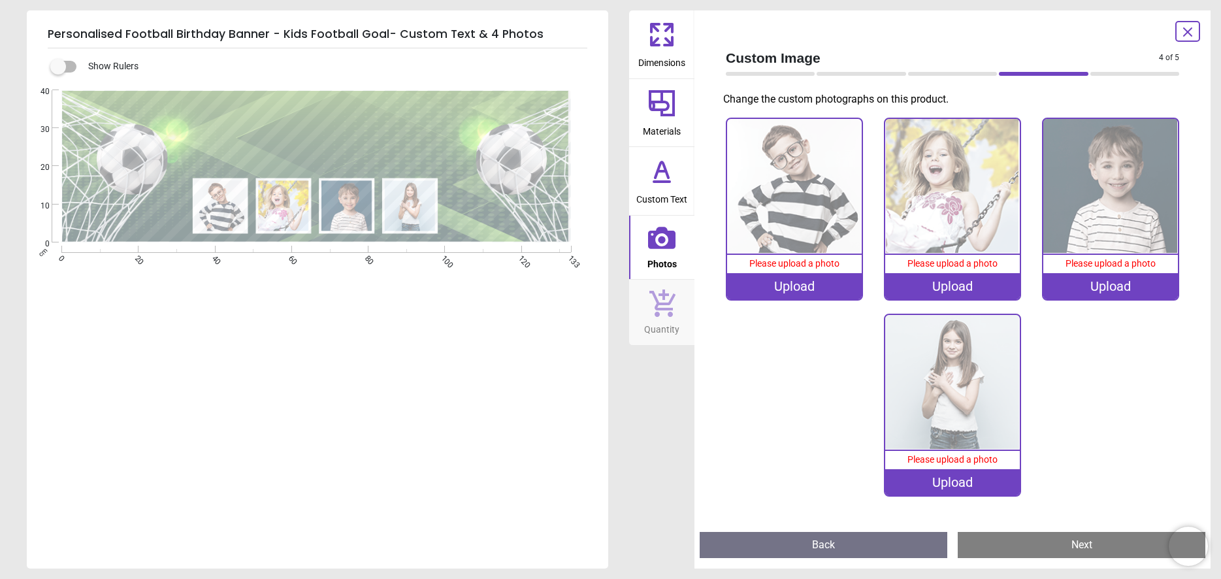
click at [837, 294] on div "Upload" at bounding box center [794, 286] width 135 height 26
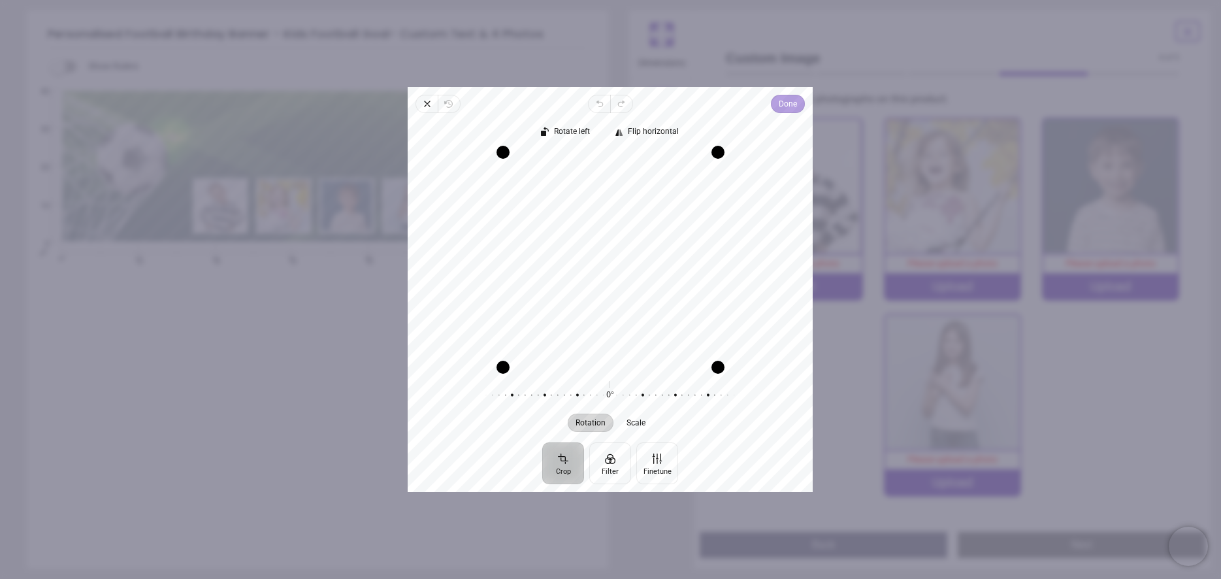
click at [781, 108] on span "Done" at bounding box center [789, 104] width 18 height 16
